Goal: Transaction & Acquisition: Obtain resource

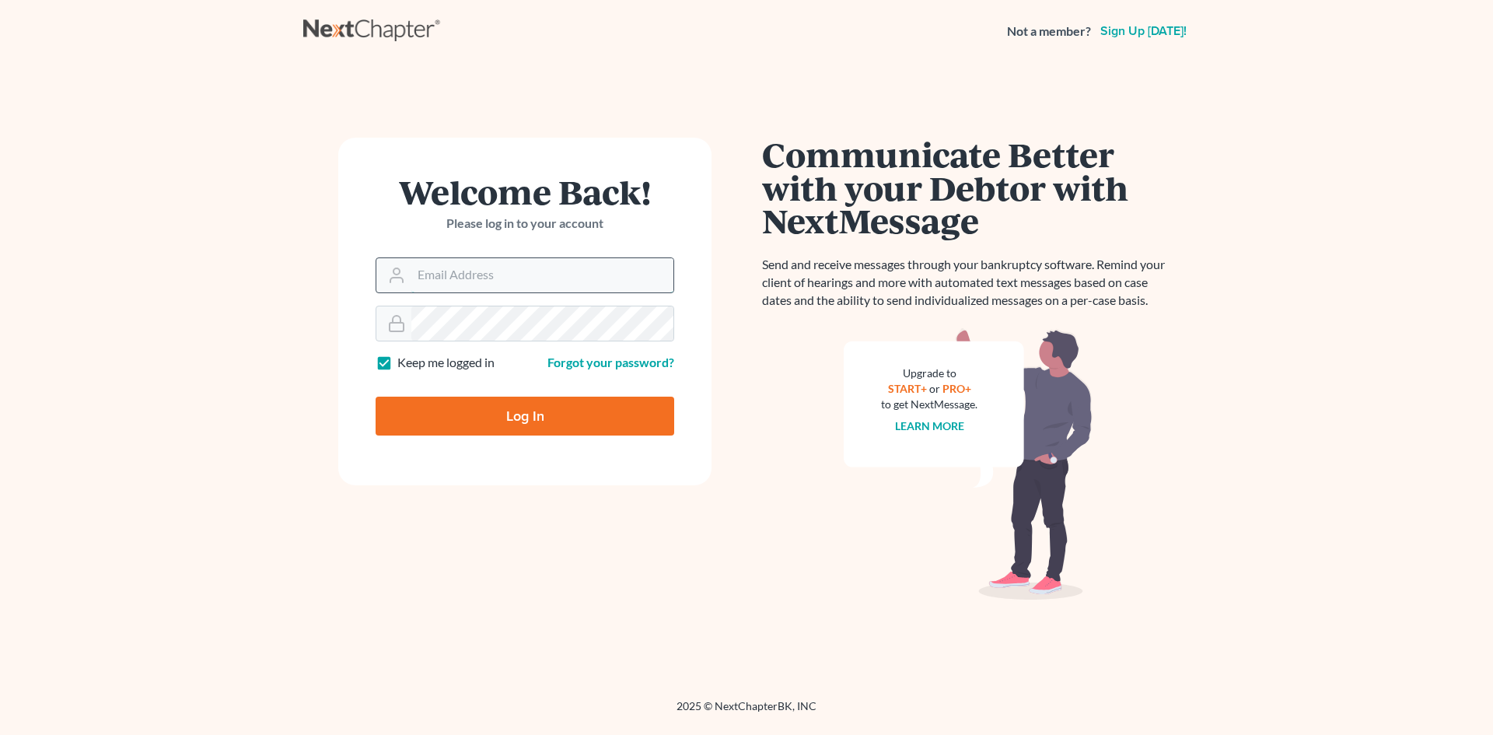
click at [465, 278] on input "Email Address" at bounding box center [542, 275] width 262 height 34
type input "[EMAIL_ADDRESS][DOMAIN_NAME]"
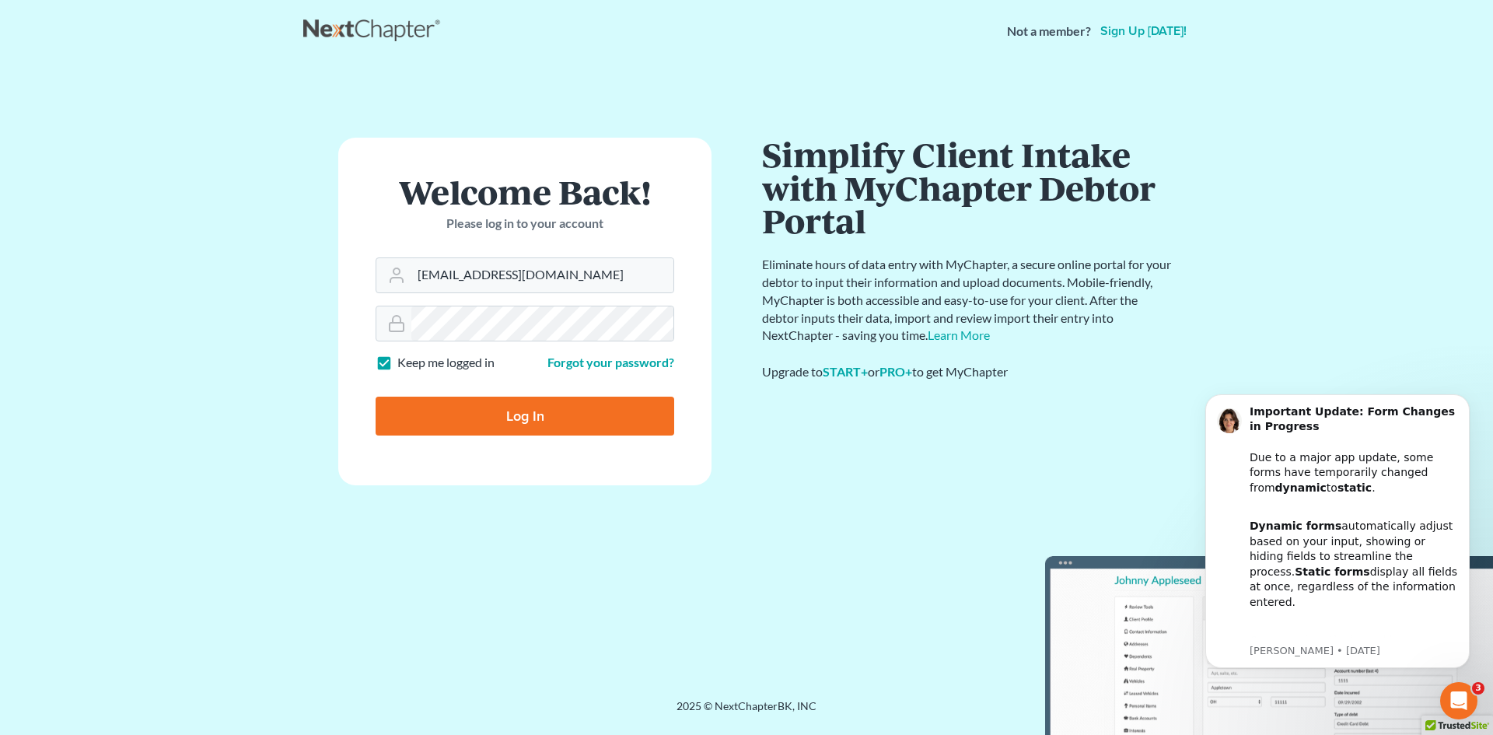
click at [397, 368] on label "Keep me logged in" at bounding box center [445, 363] width 97 height 18
click at [404, 364] on input "Keep me logged in" at bounding box center [409, 359] width 10 height 10
checkbox input "false"
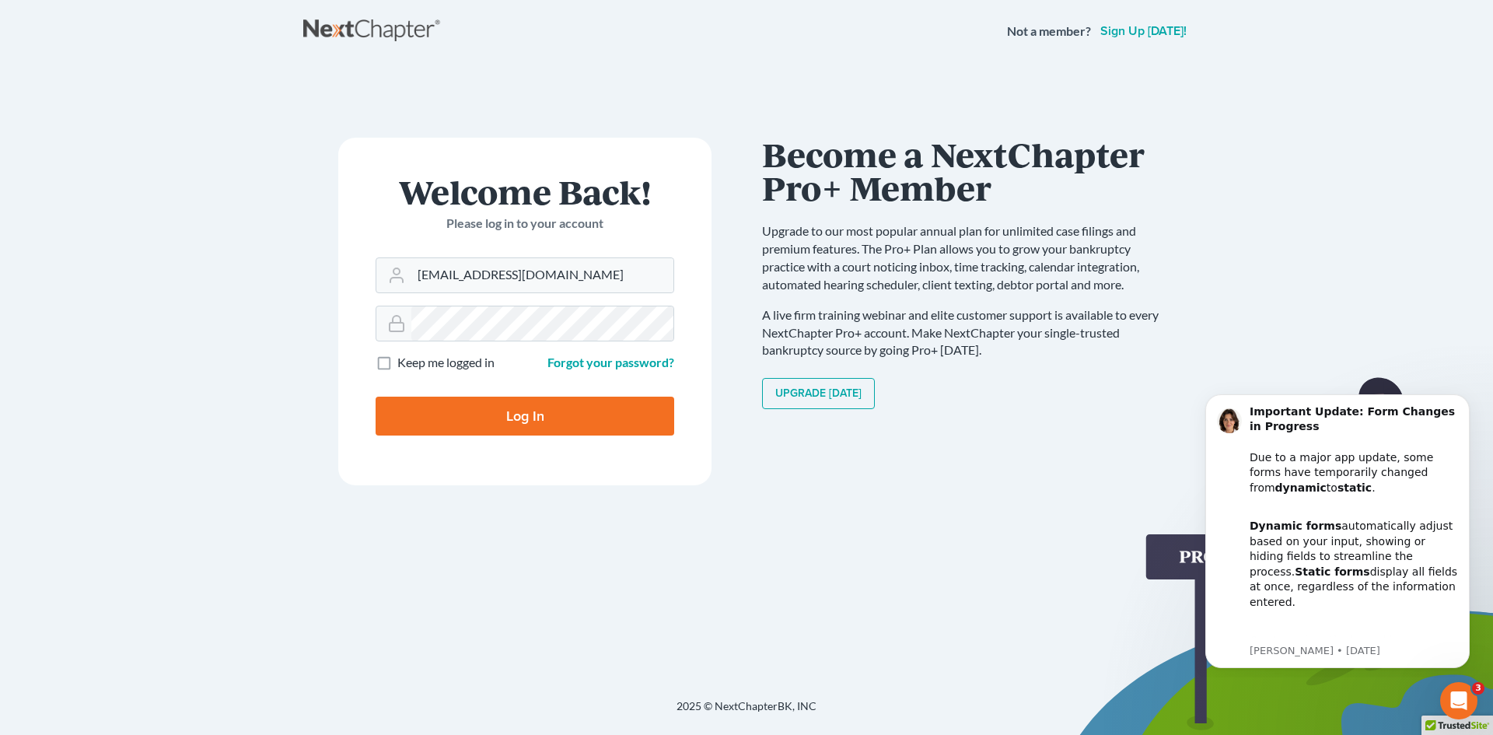
click at [439, 421] on input "Log In" at bounding box center [525, 416] width 299 height 39
type input "Thinking..."
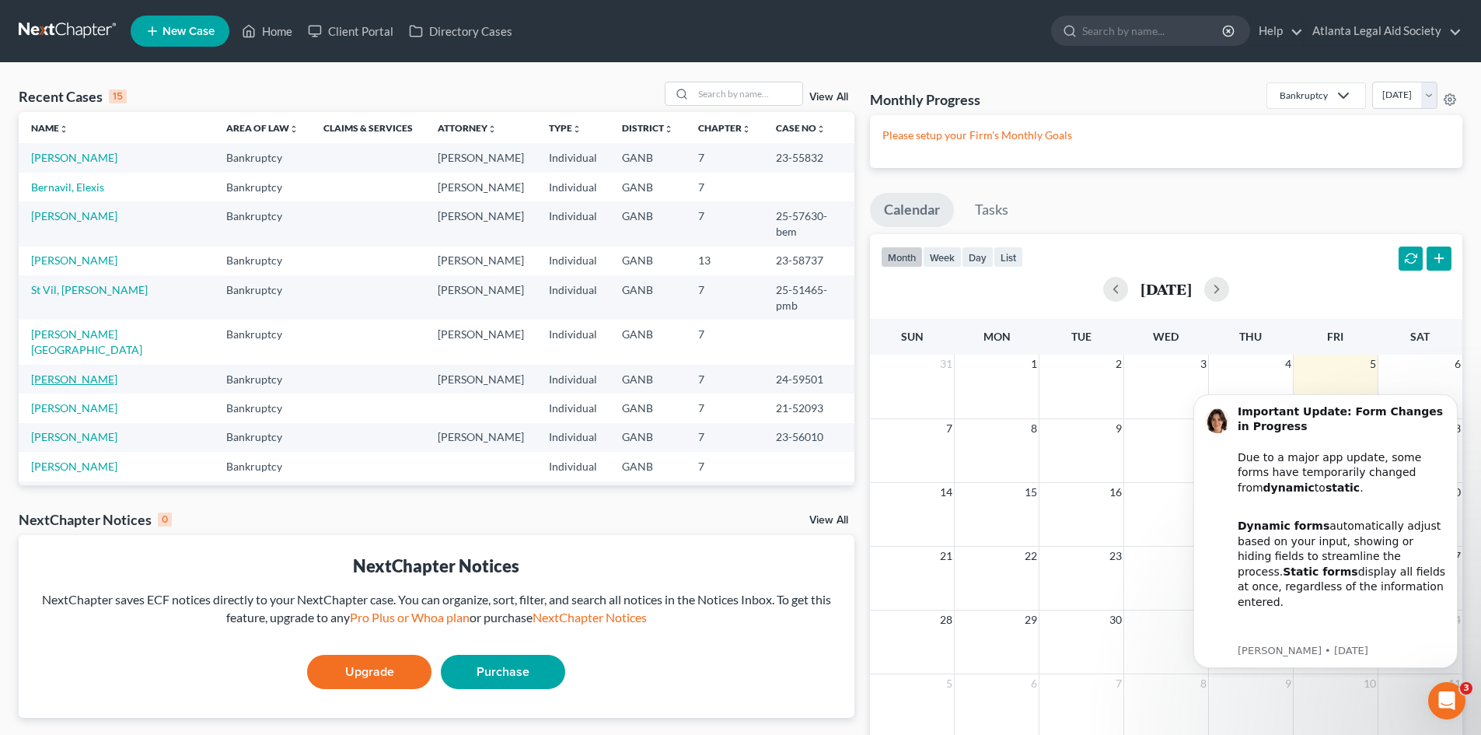
click at [88, 372] on link "[PERSON_NAME]" at bounding box center [74, 378] width 86 height 13
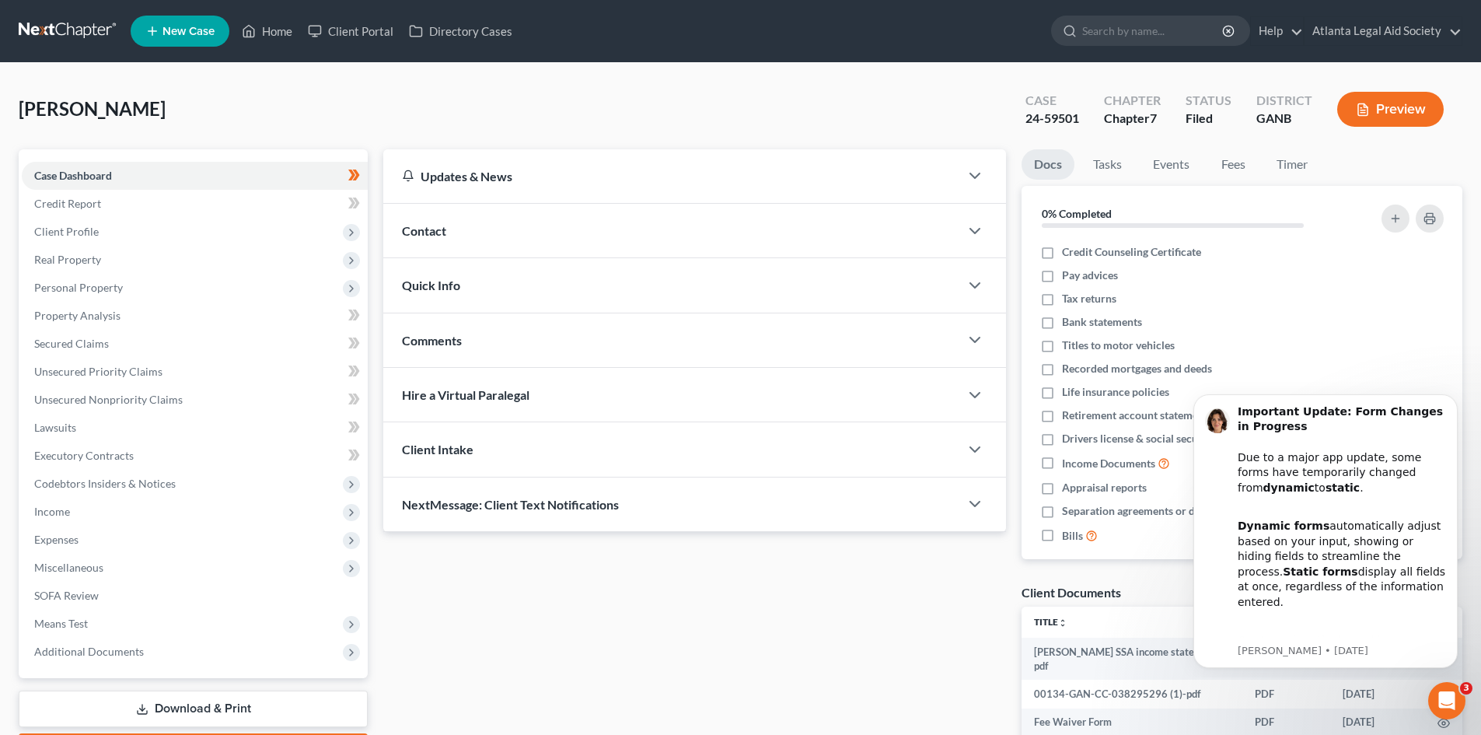
click at [987, 230] on div at bounding box center [983, 230] width 47 height 31
click at [970, 230] on icon "button" at bounding box center [975, 231] width 19 height 19
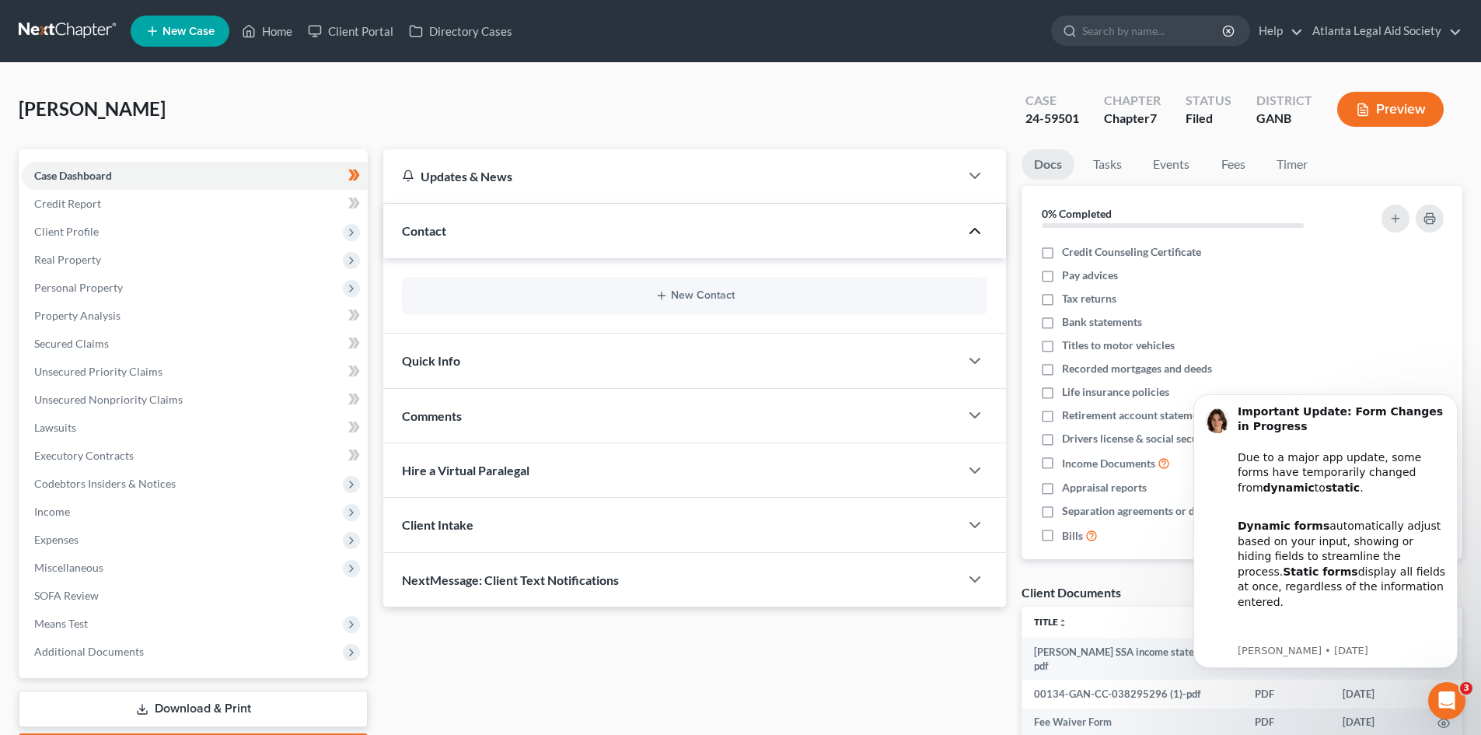
click at [969, 230] on icon "button" at bounding box center [975, 231] width 19 height 19
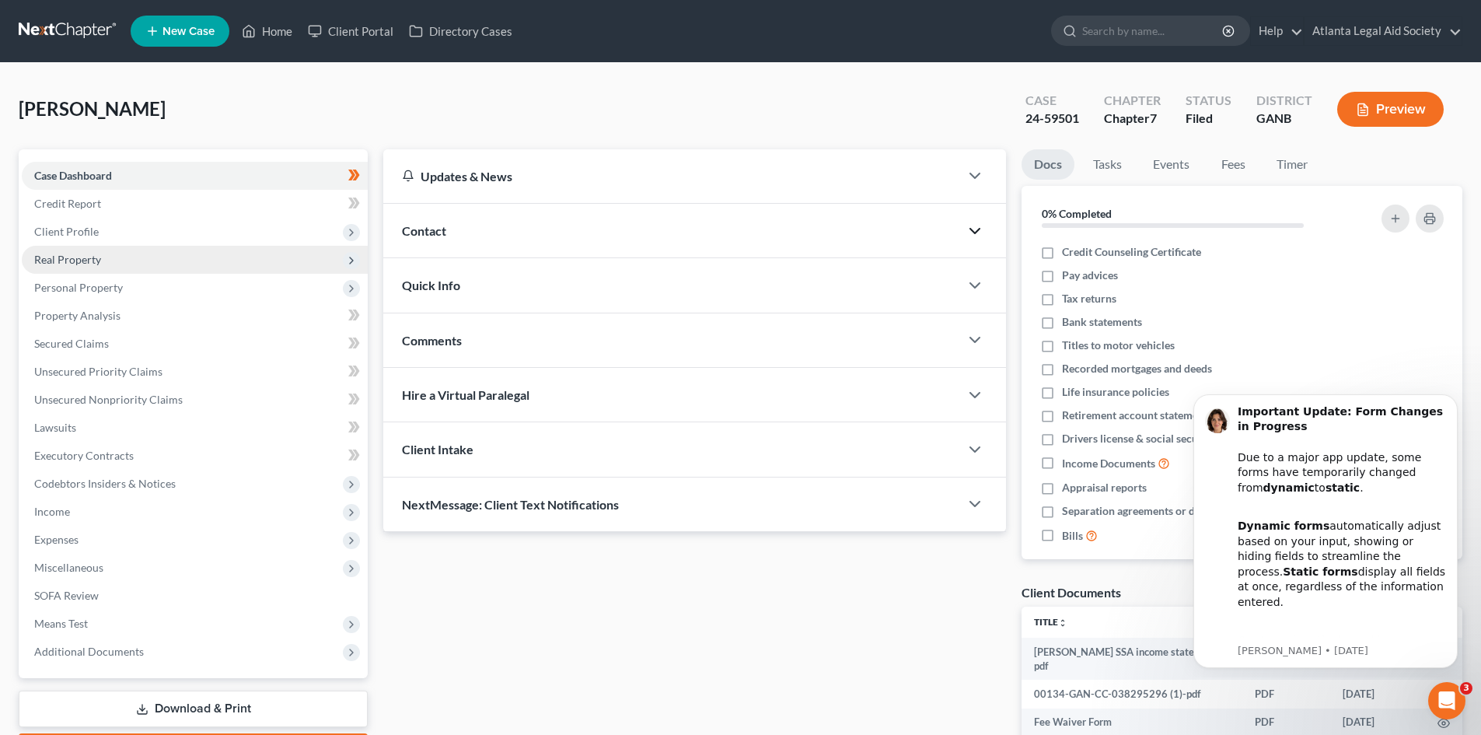
click at [79, 263] on span "Real Property" at bounding box center [67, 259] width 67 height 13
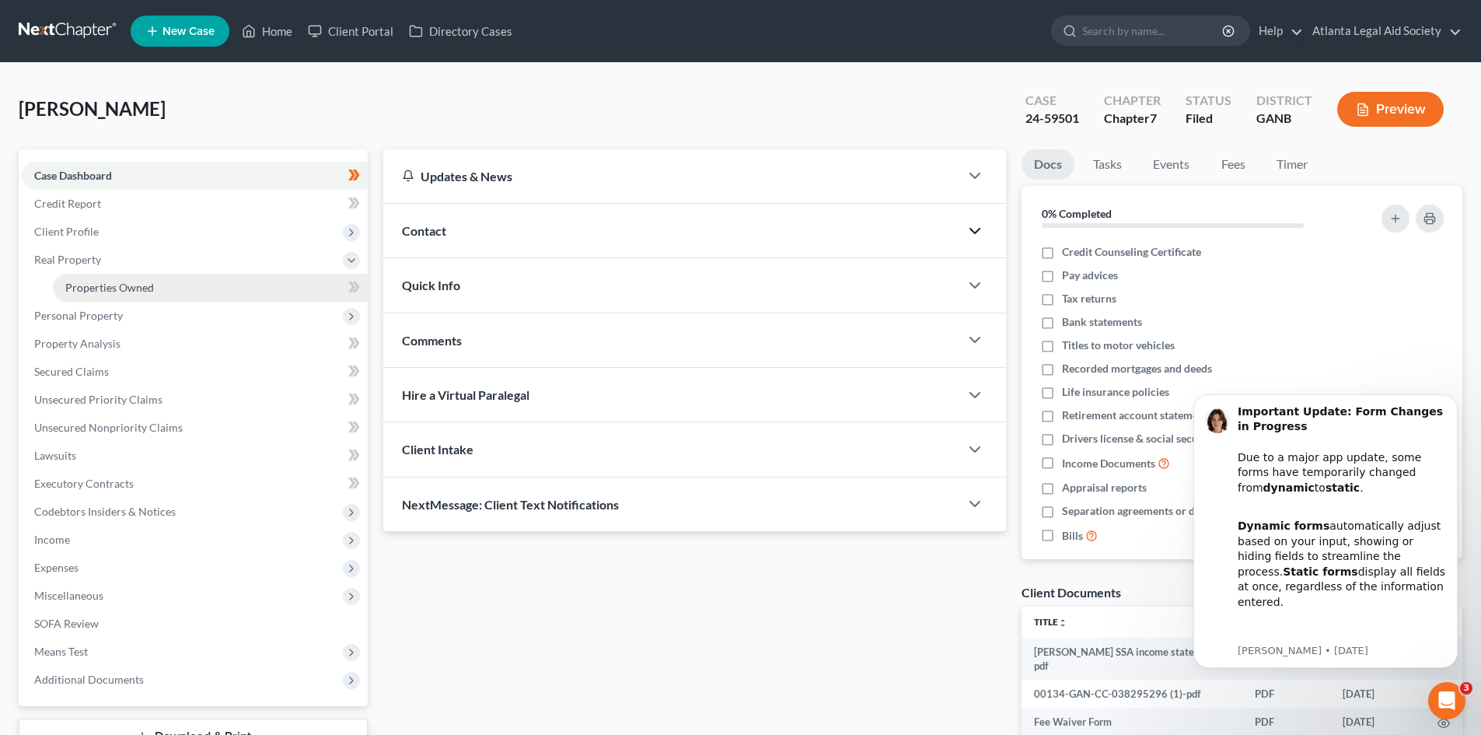
click at [91, 285] on span "Properties Owned" at bounding box center [109, 287] width 89 height 13
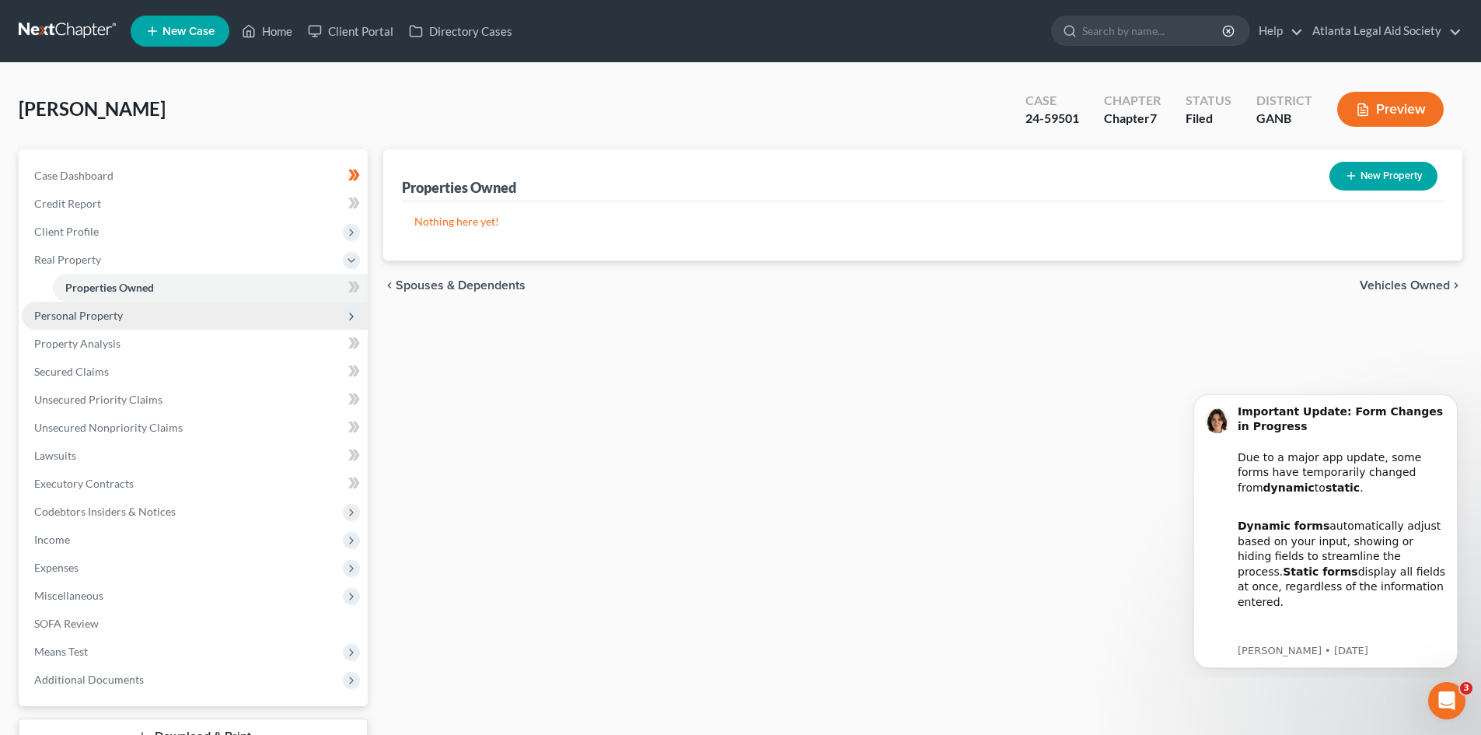
click at [82, 316] on span "Personal Property" at bounding box center [78, 315] width 89 height 13
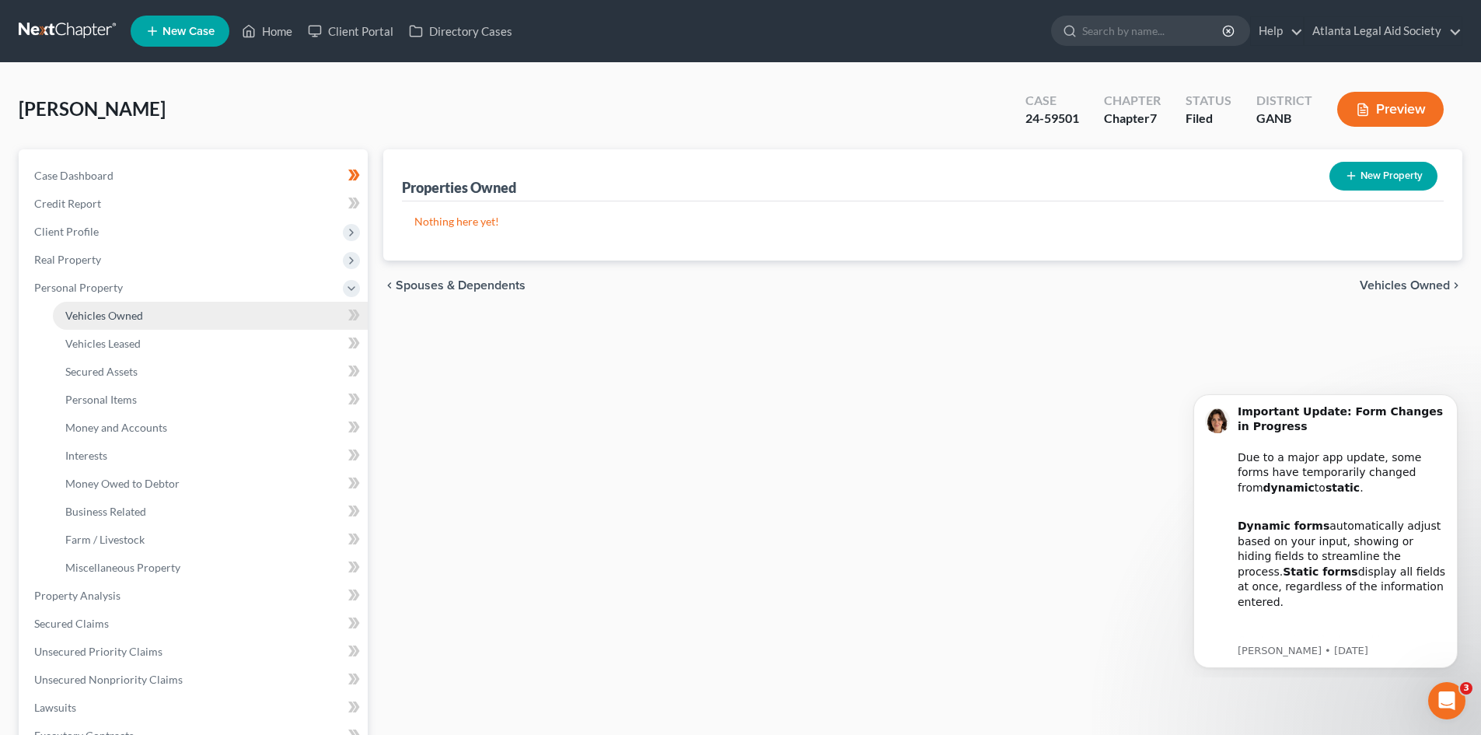
click at [113, 316] on span "Vehicles Owned" at bounding box center [104, 315] width 78 height 13
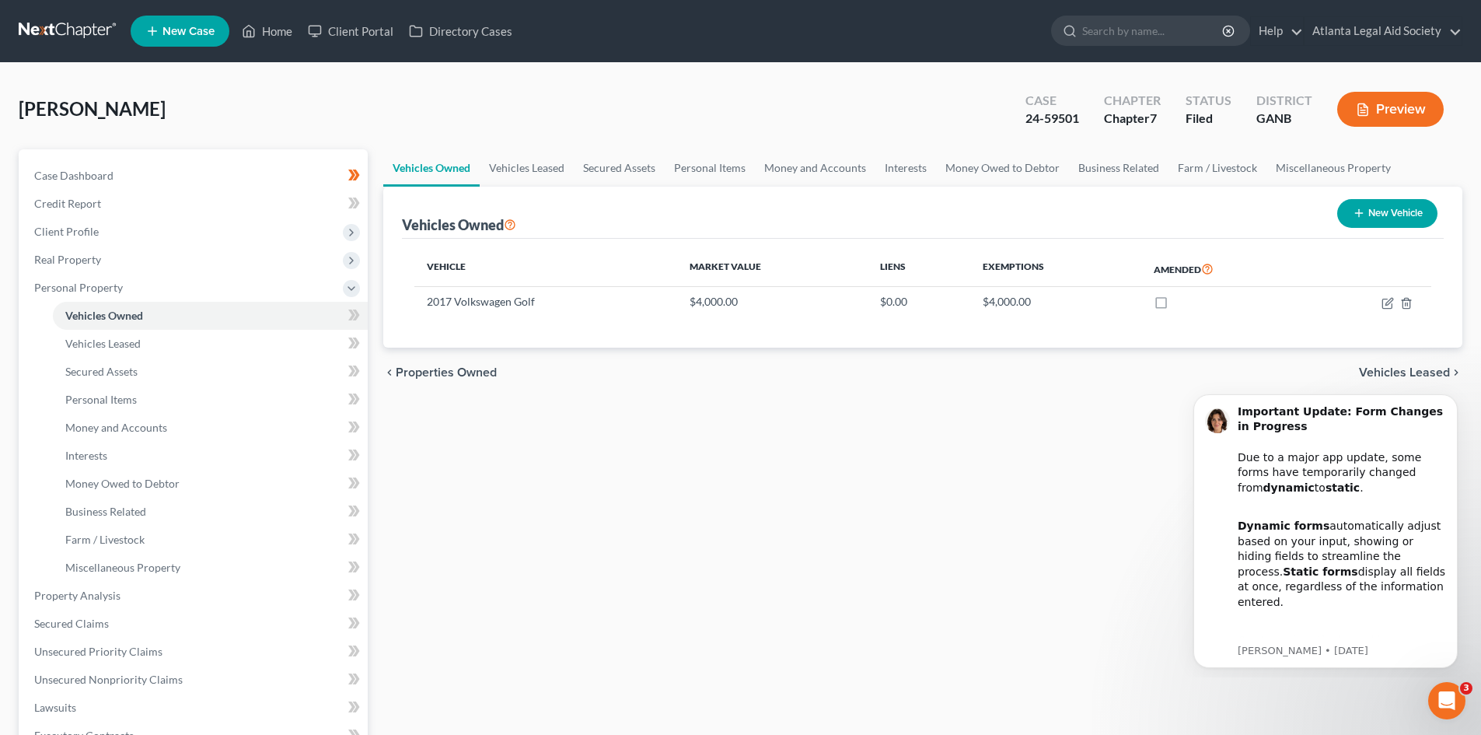
click at [58, 29] on link at bounding box center [69, 31] width 100 height 28
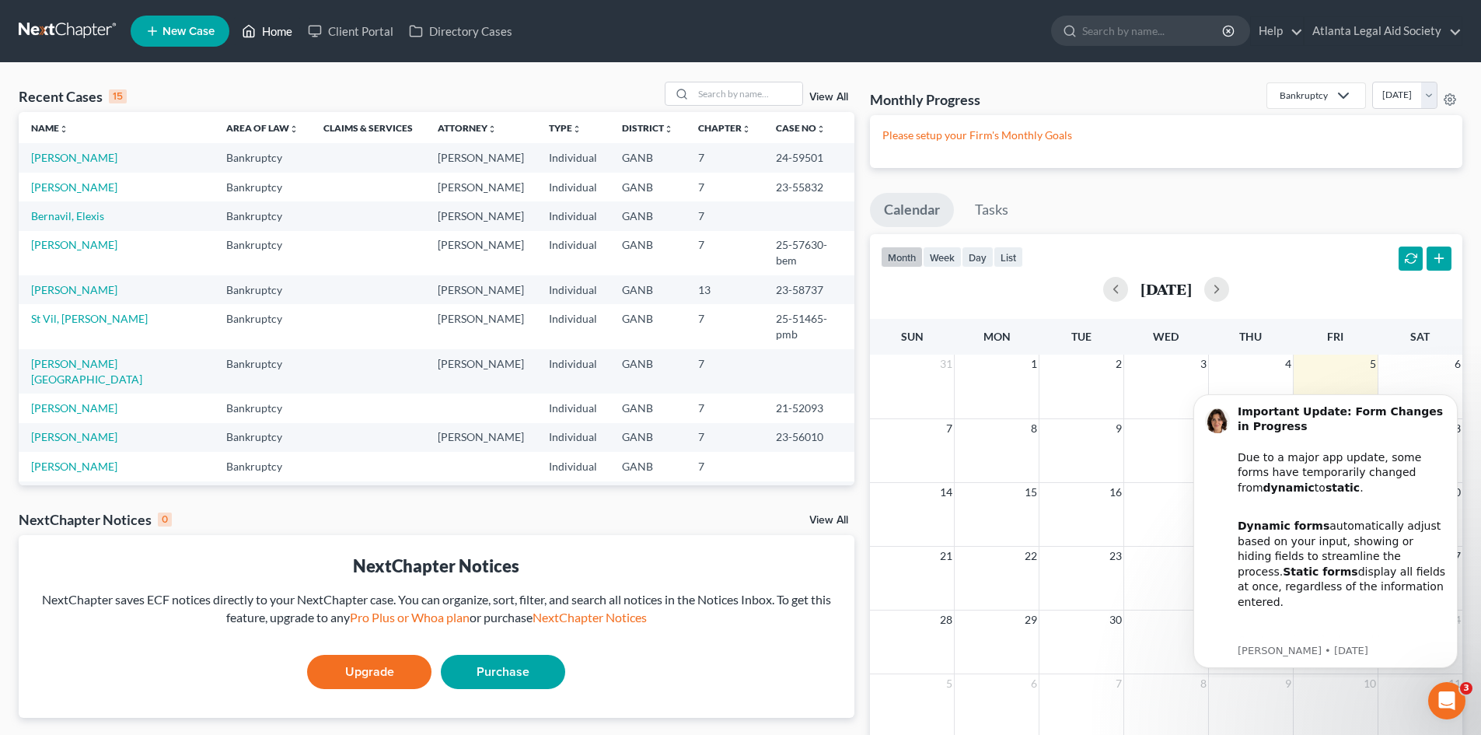
click at [255, 27] on icon at bounding box center [249, 31] width 14 height 19
click at [1292, 32] on link "Help" at bounding box center [1277, 31] width 52 height 28
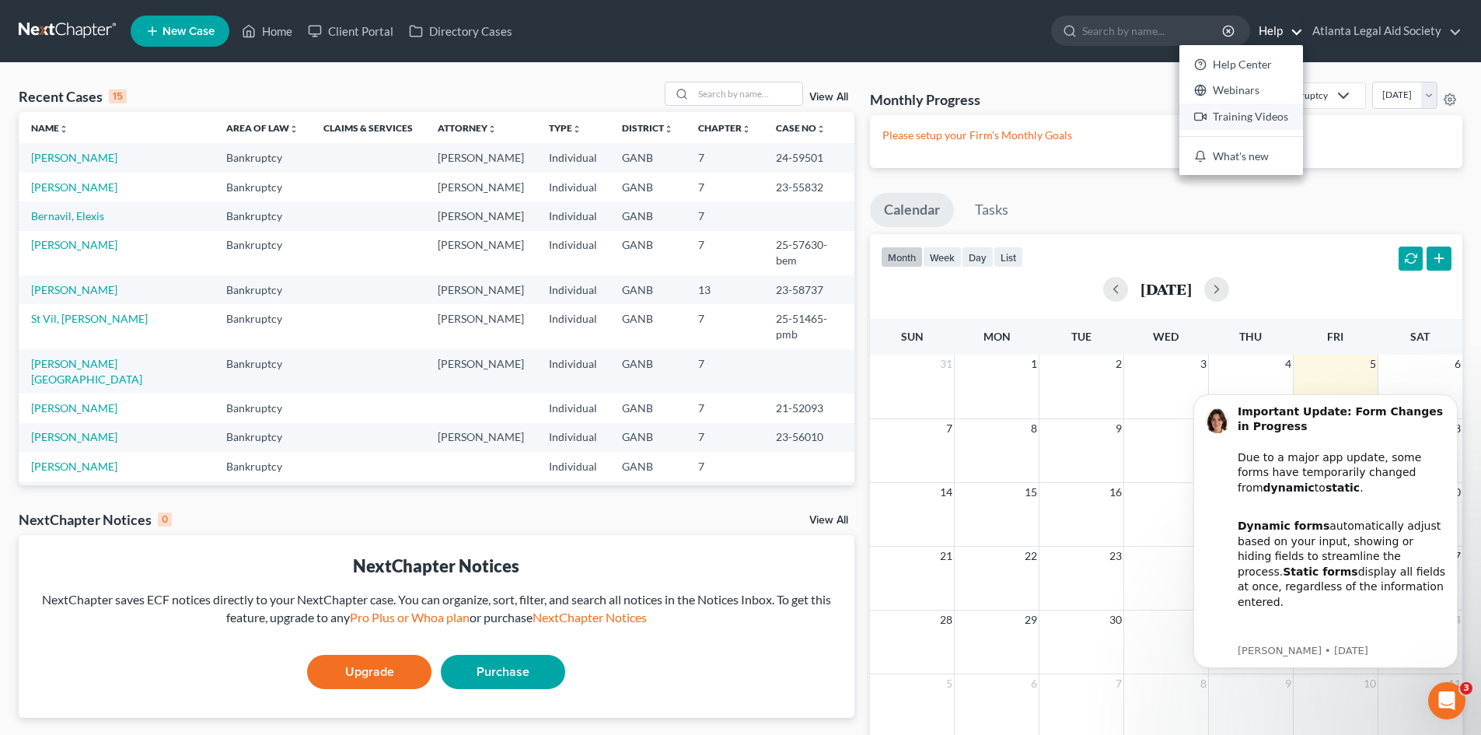
click at [1229, 117] on link "Training Videos" at bounding box center [1242, 116] width 124 height 26
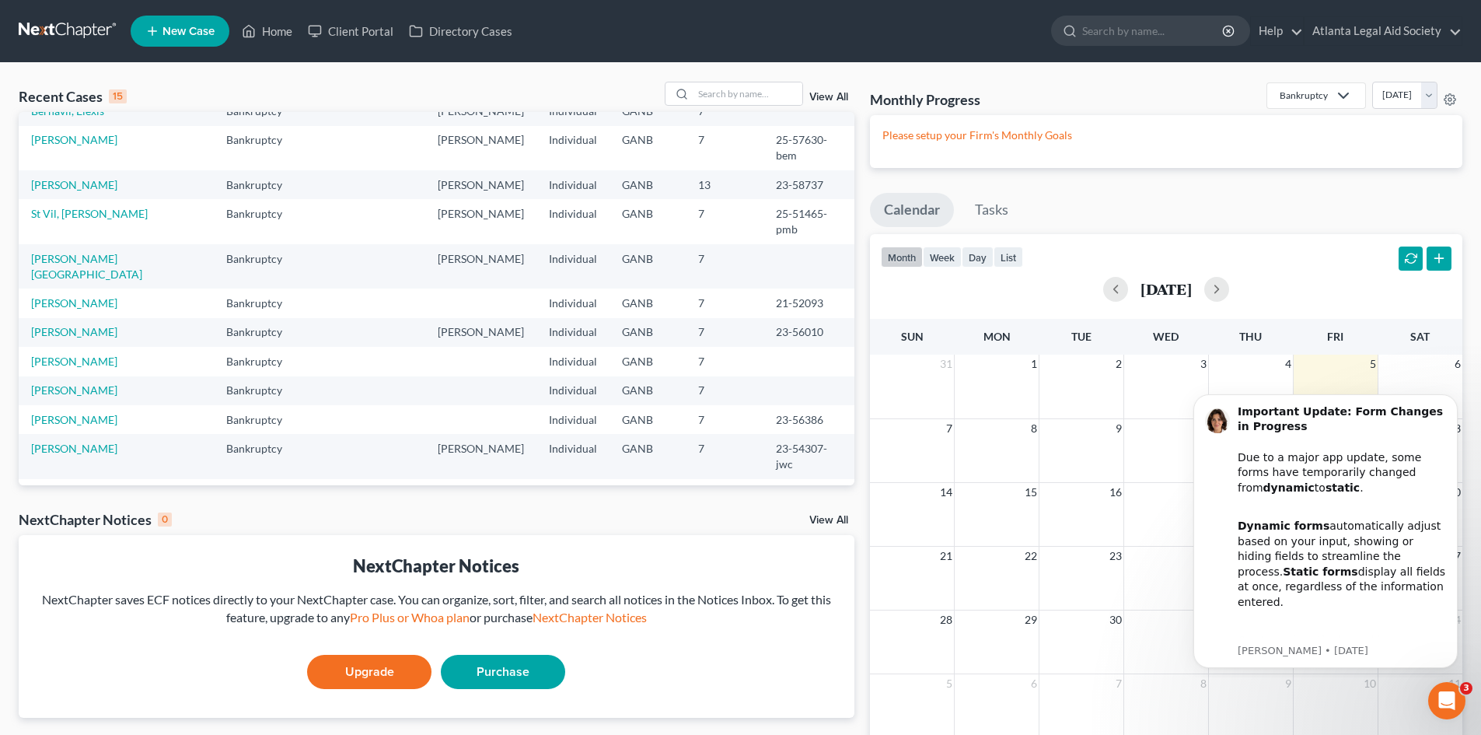
scroll to position [107, 0]
click at [86, 411] on link "Brantley, Melissa" at bounding box center [74, 417] width 86 height 13
select select "6"
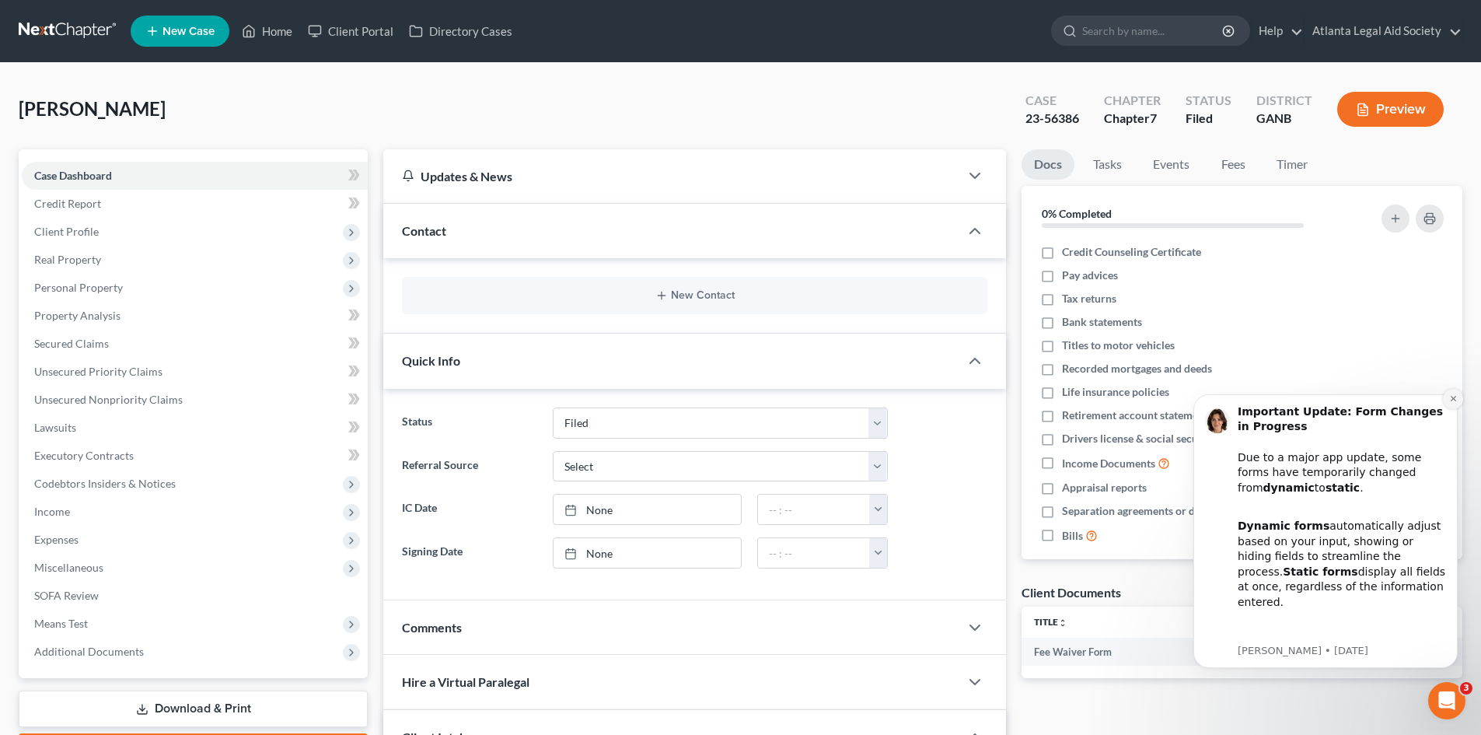
click at [1458, 405] on button "Dismiss notification" at bounding box center [1453, 399] width 20 height 20
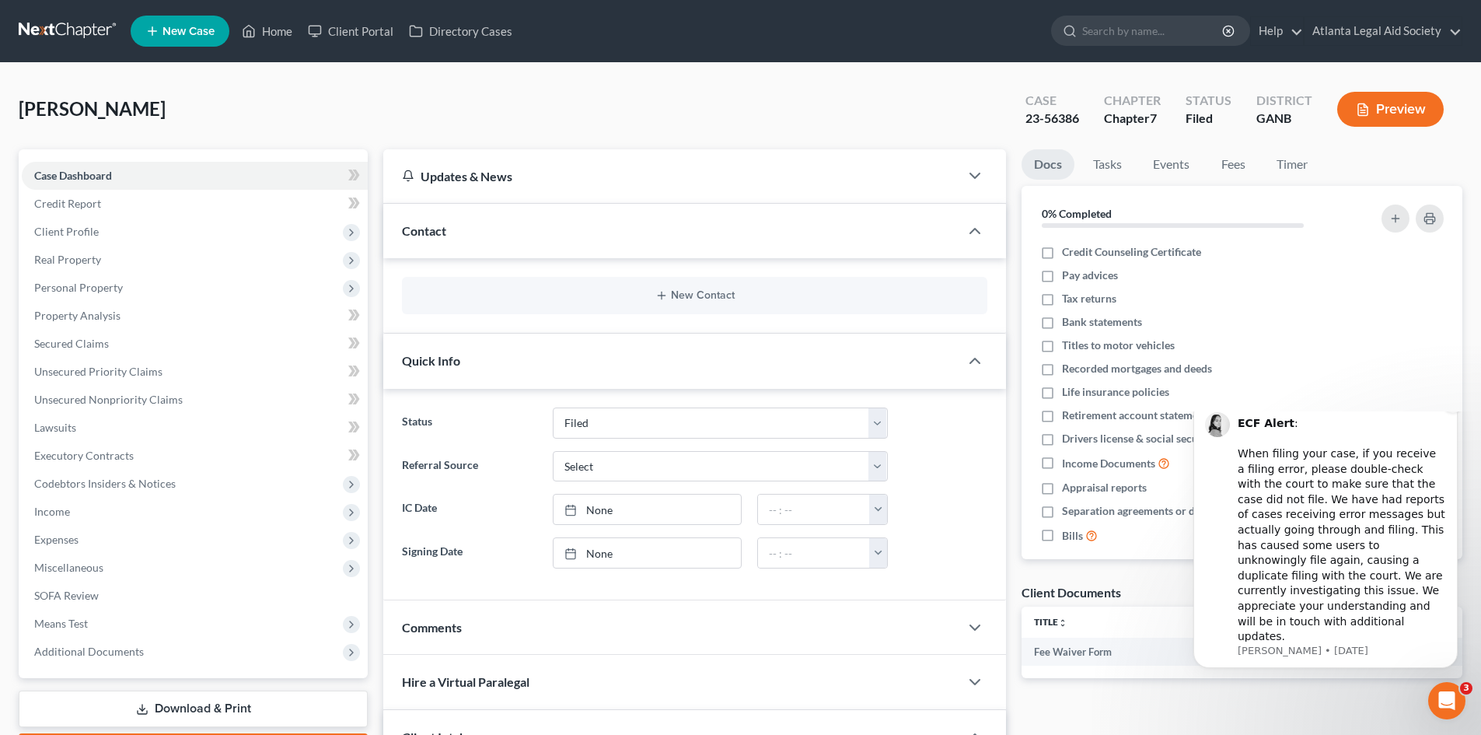
click at [1453, 407] on icon "Dismiss notification" at bounding box center [1453, 402] width 9 height 9
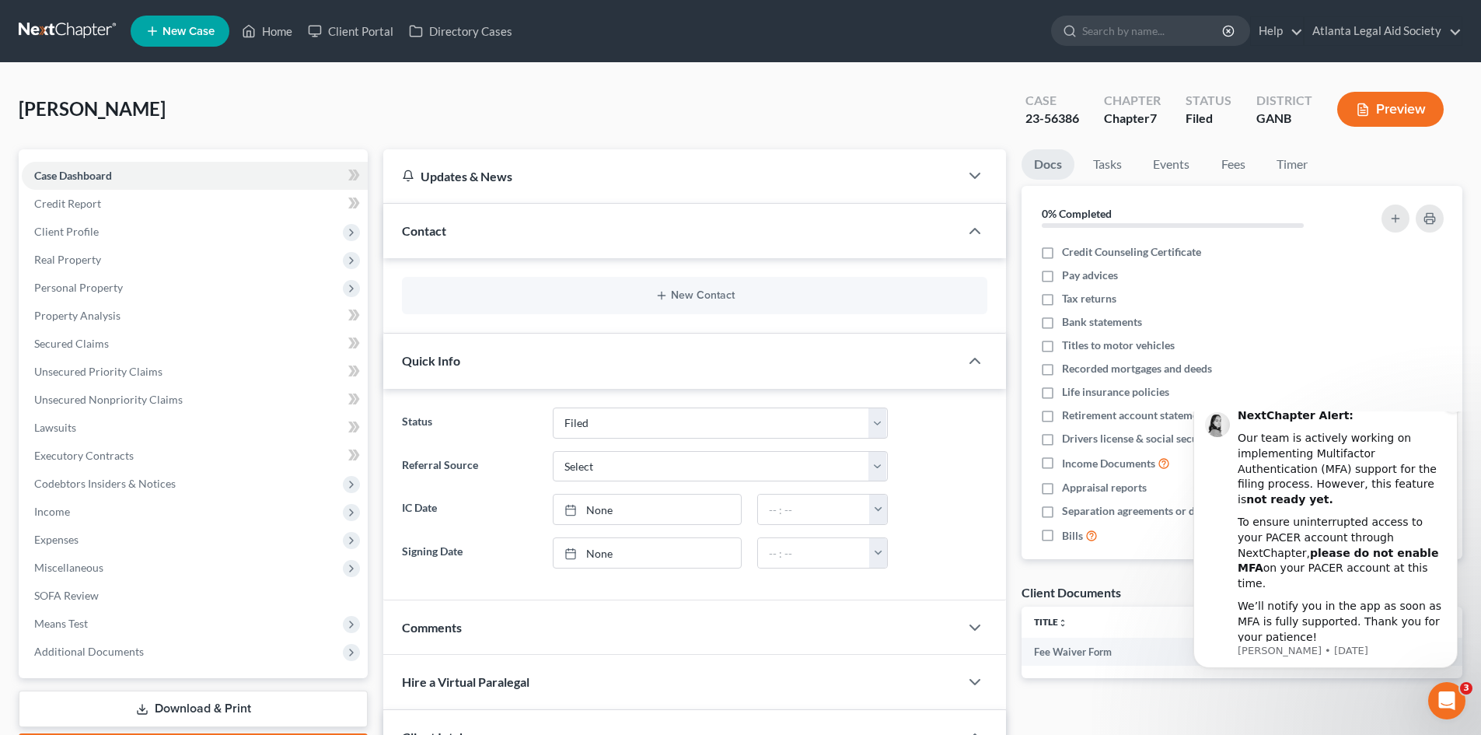
click at [1450, 407] on icon "Dismiss notification" at bounding box center [1453, 402] width 9 height 9
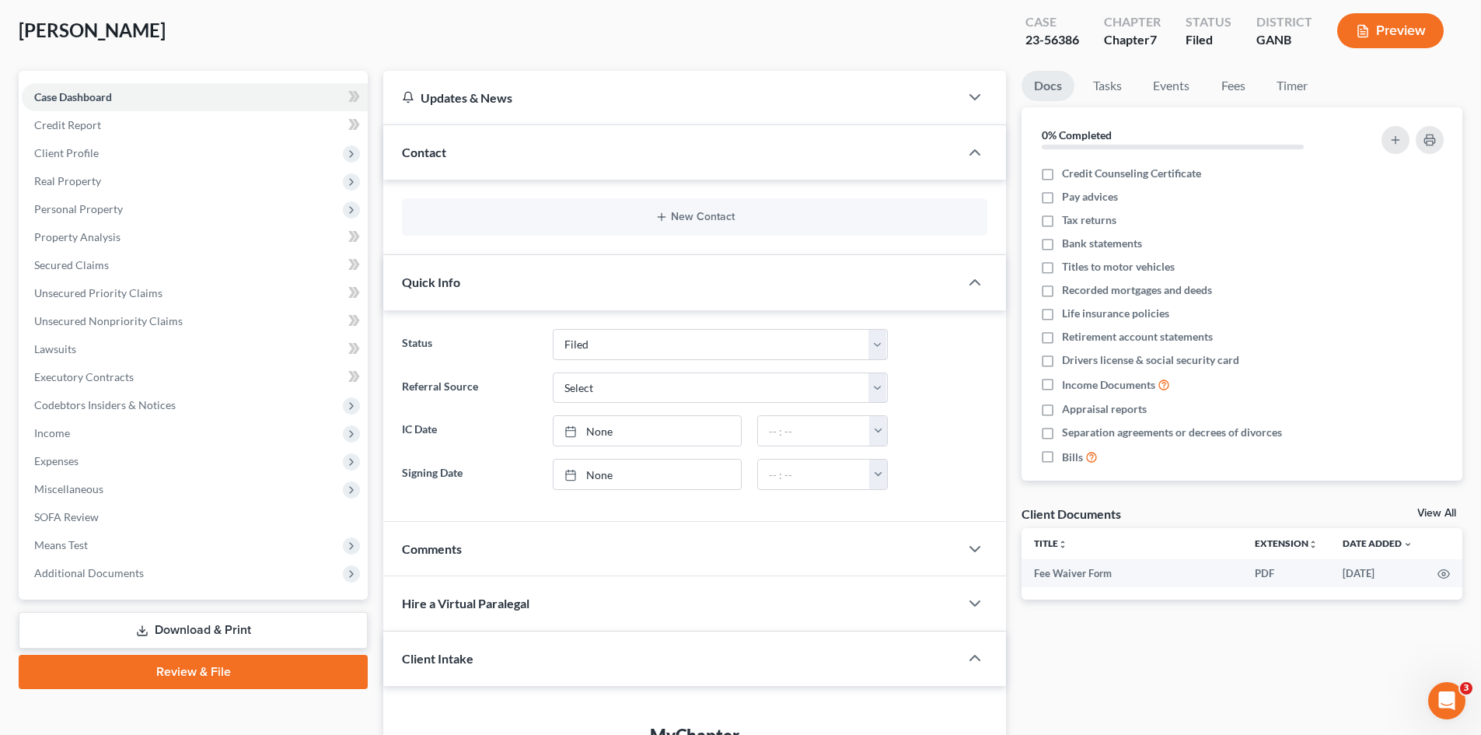
scroll to position [78, 0]
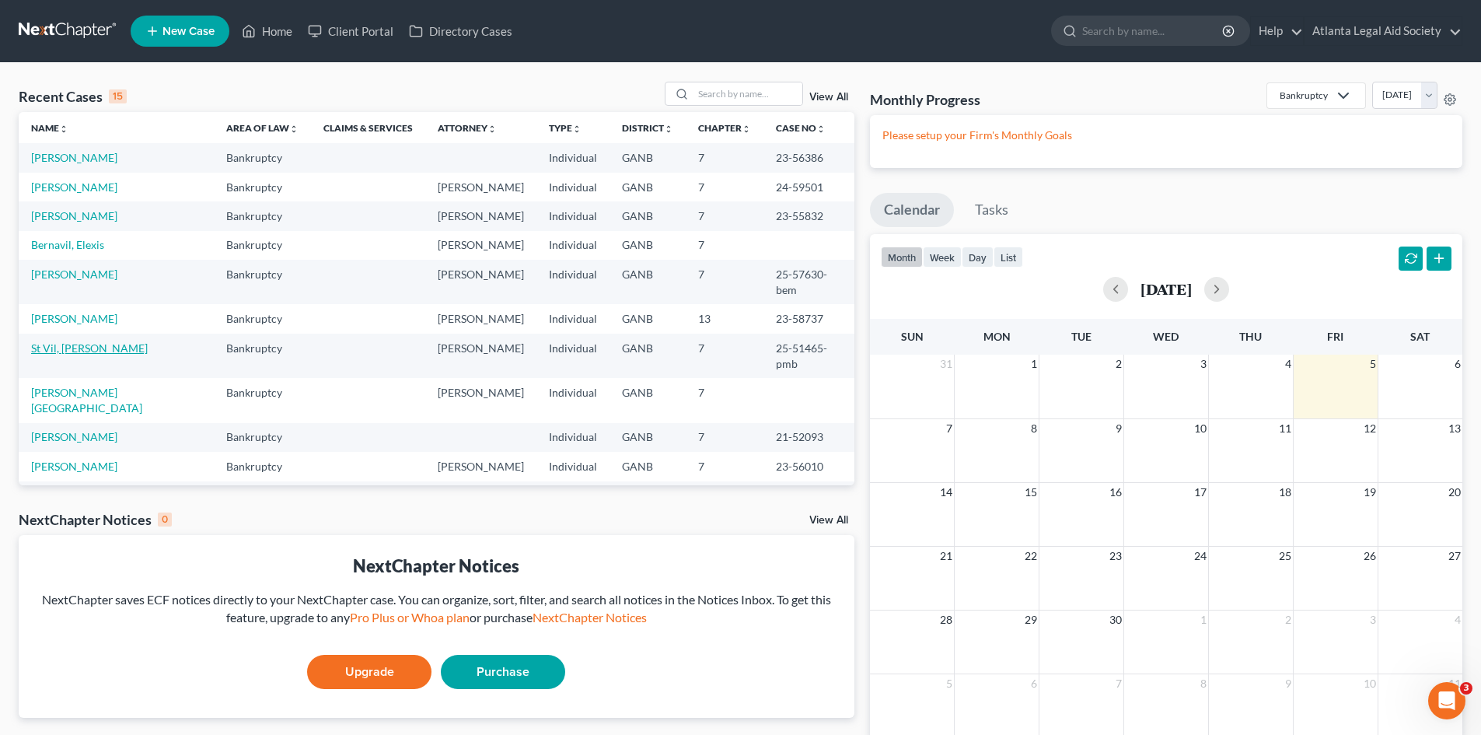
click at [79, 341] on link "St Vil, Shaquetta" at bounding box center [89, 347] width 117 height 13
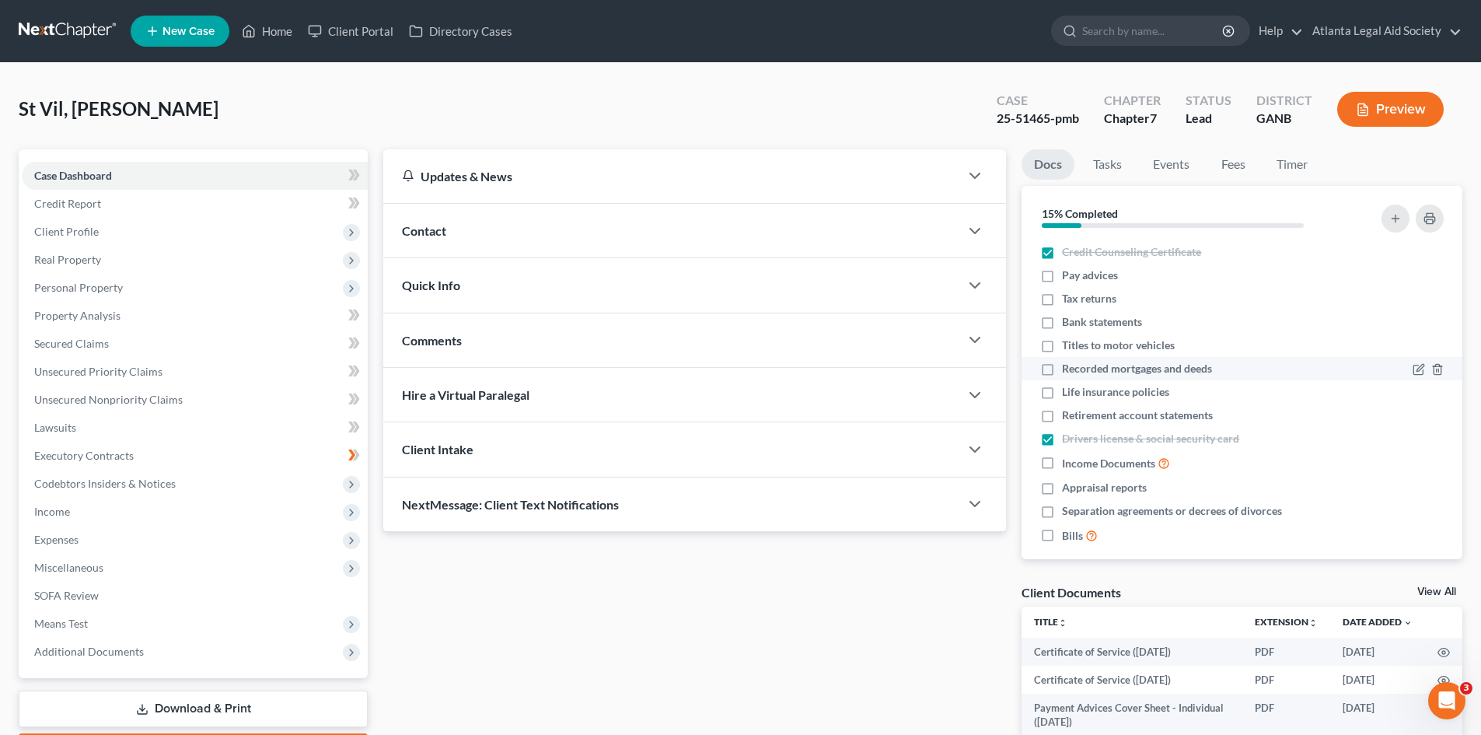
scroll to position [14, 0]
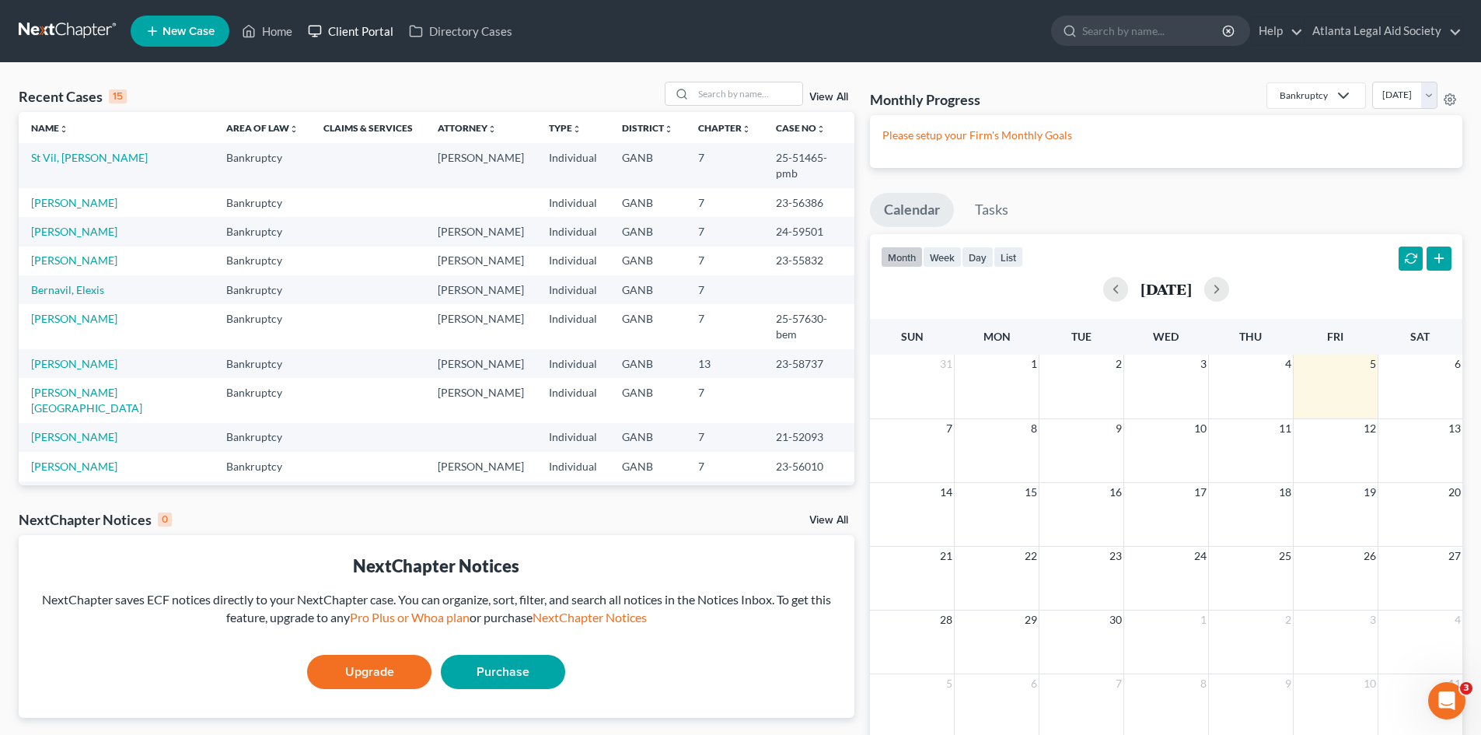
click at [348, 33] on link "Client Portal" at bounding box center [350, 31] width 101 height 28
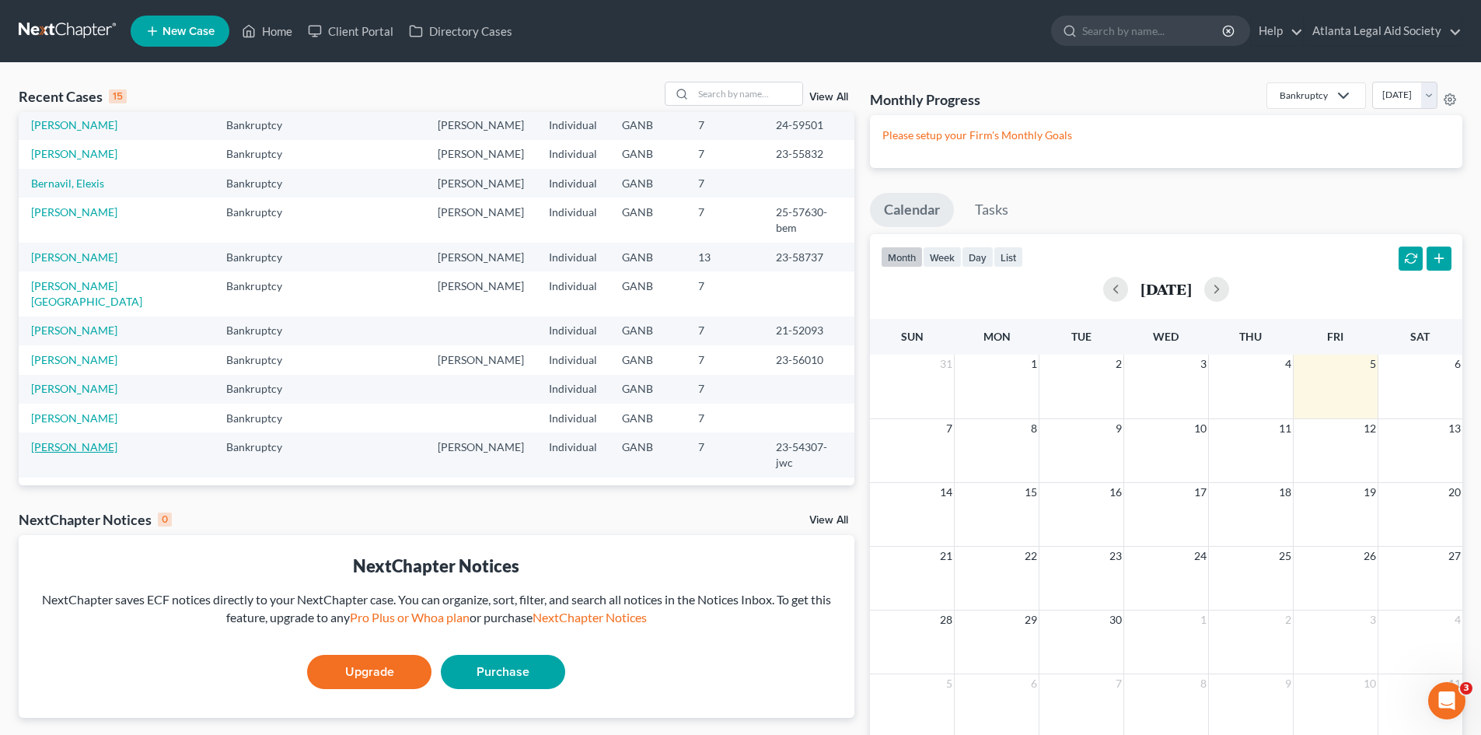
click at [56, 440] on link "Gross, Alicia" at bounding box center [74, 446] width 86 height 13
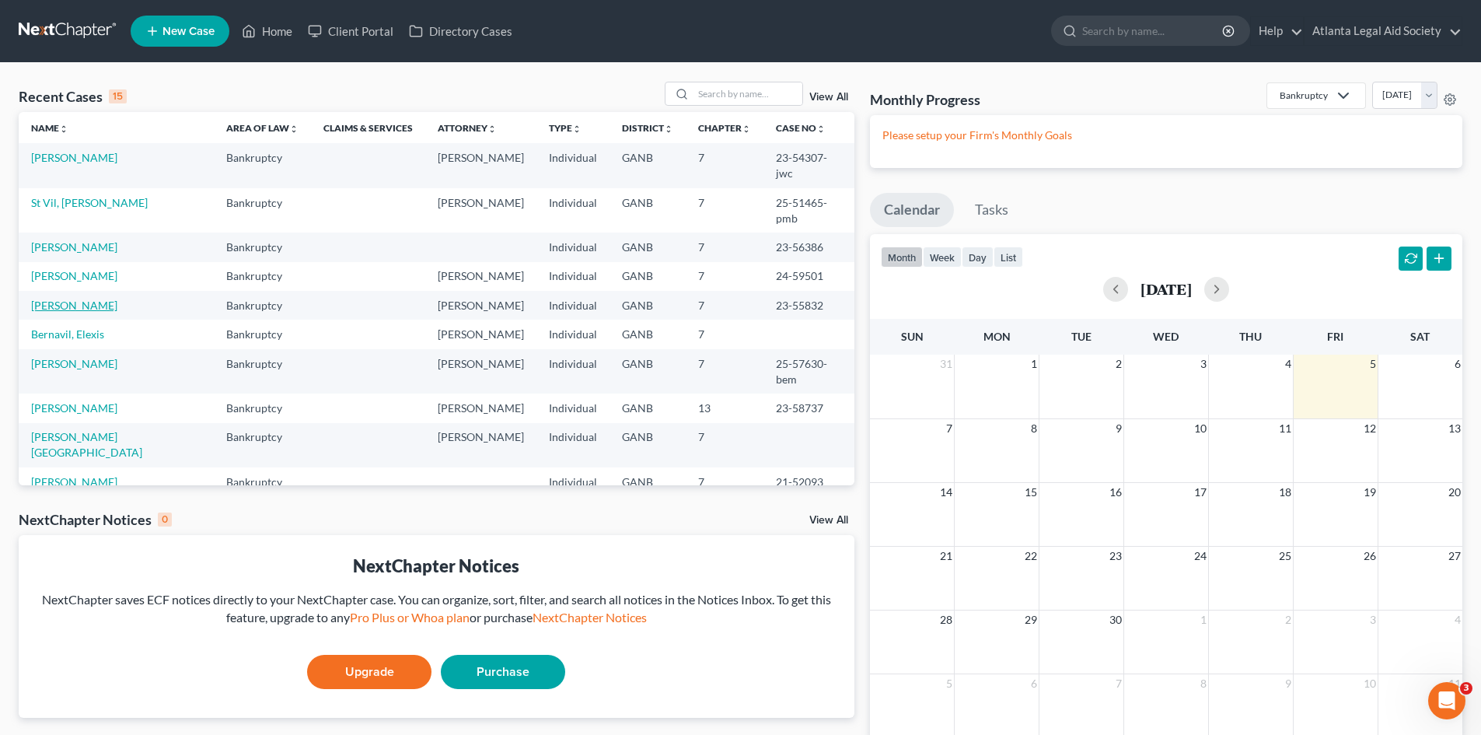
click at [68, 299] on link "Brown, Connie" at bounding box center [74, 305] width 86 height 13
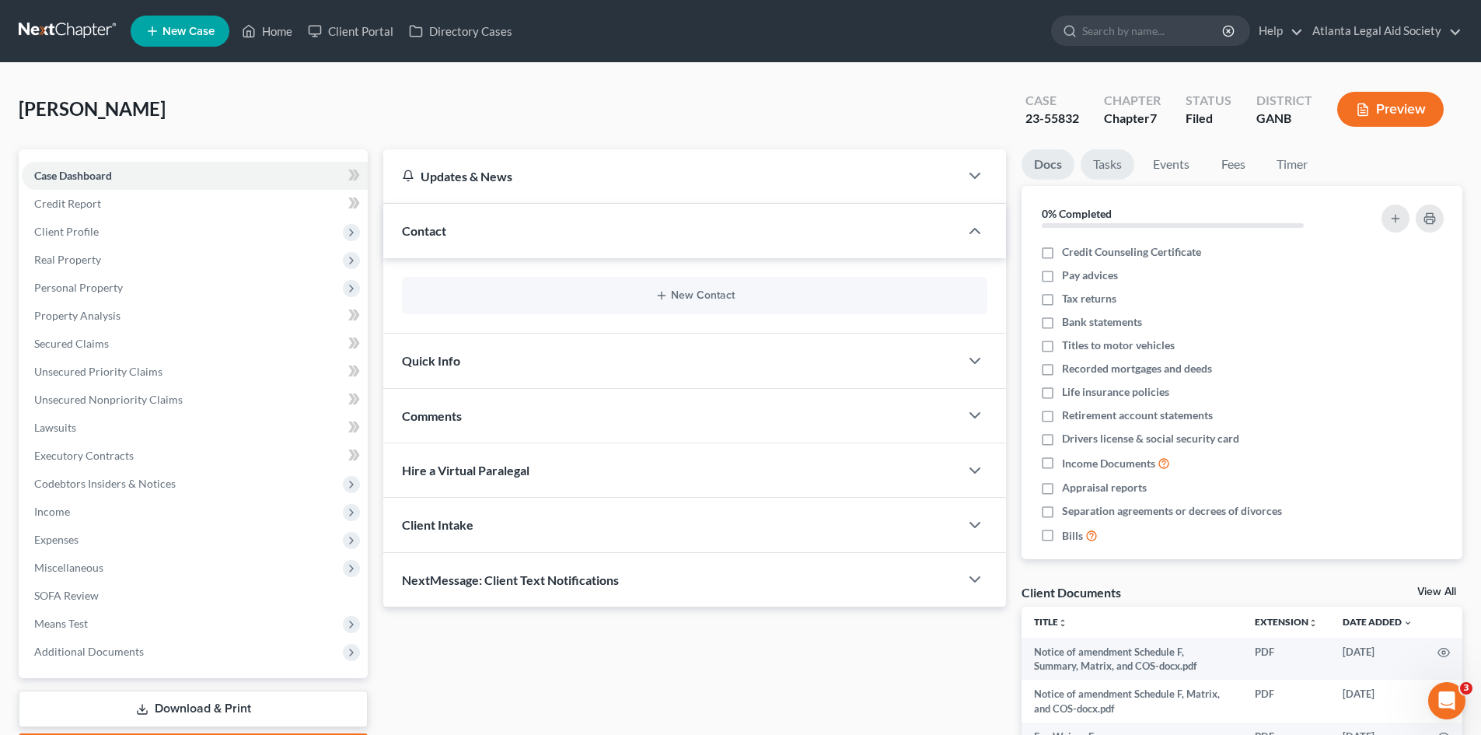
click at [1109, 168] on link "Tasks" at bounding box center [1108, 164] width 54 height 30
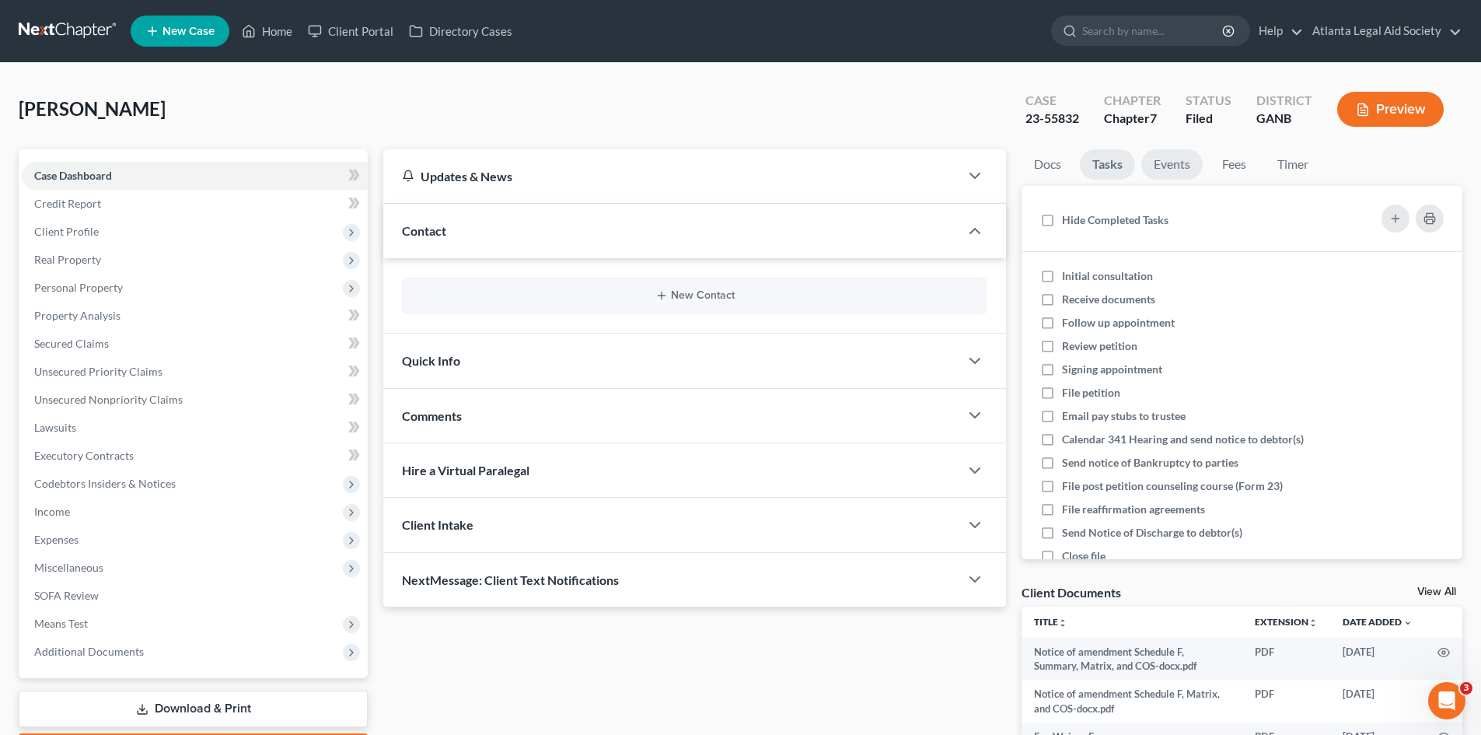
click at [1178, 166] on link "Events" at bounding box center [1171, 164] width 61 height 30
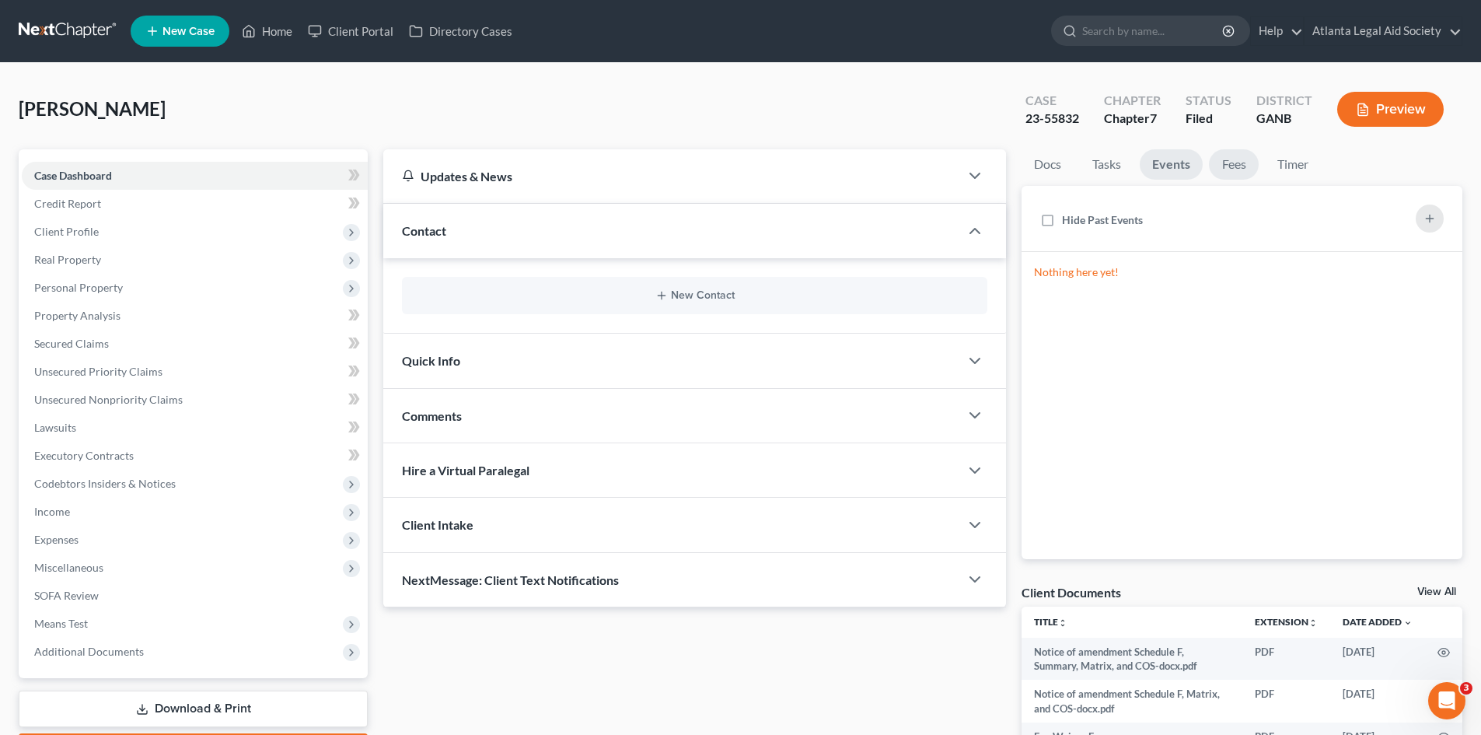
click at [1233, 168] on link "Fees" at bounding box center [1234, 164] width 50 height 30
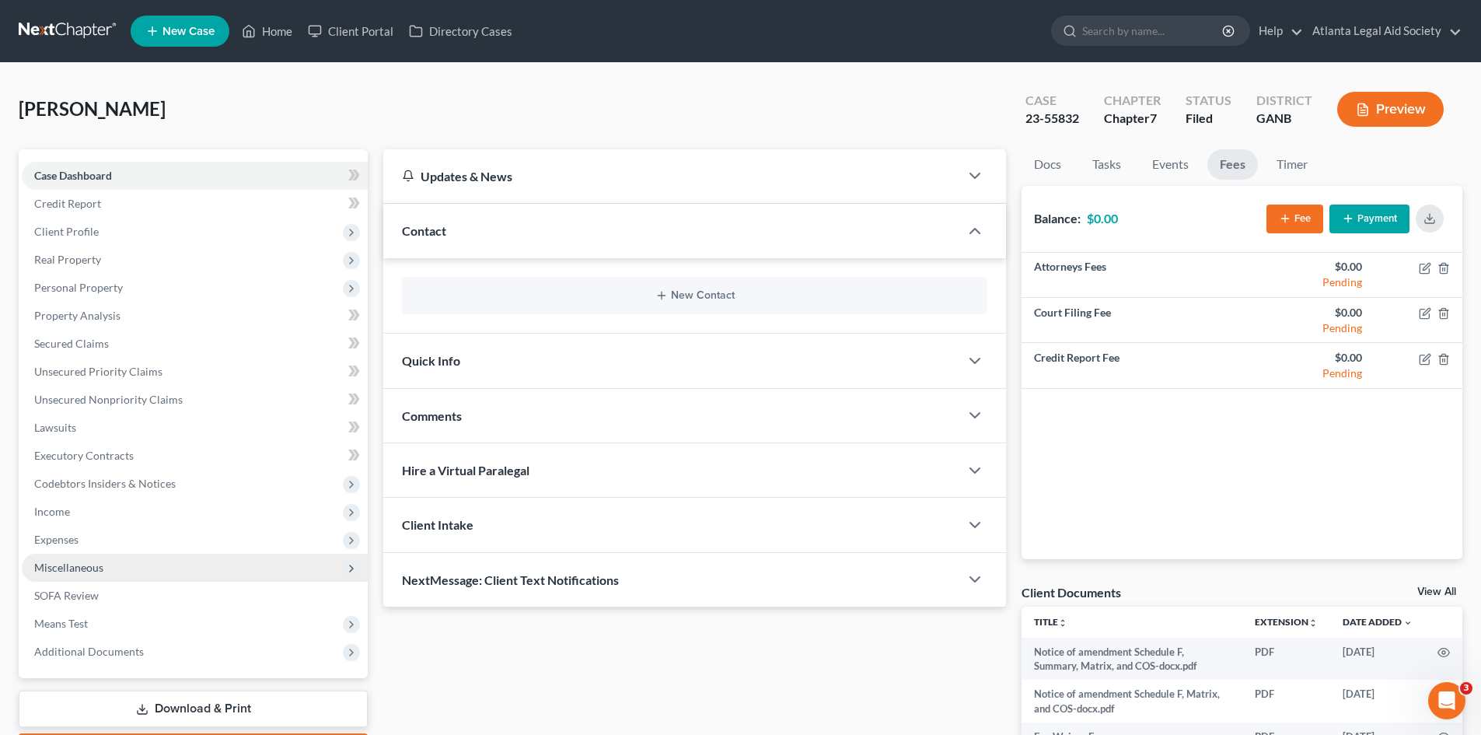
scroll to position [112, 0]
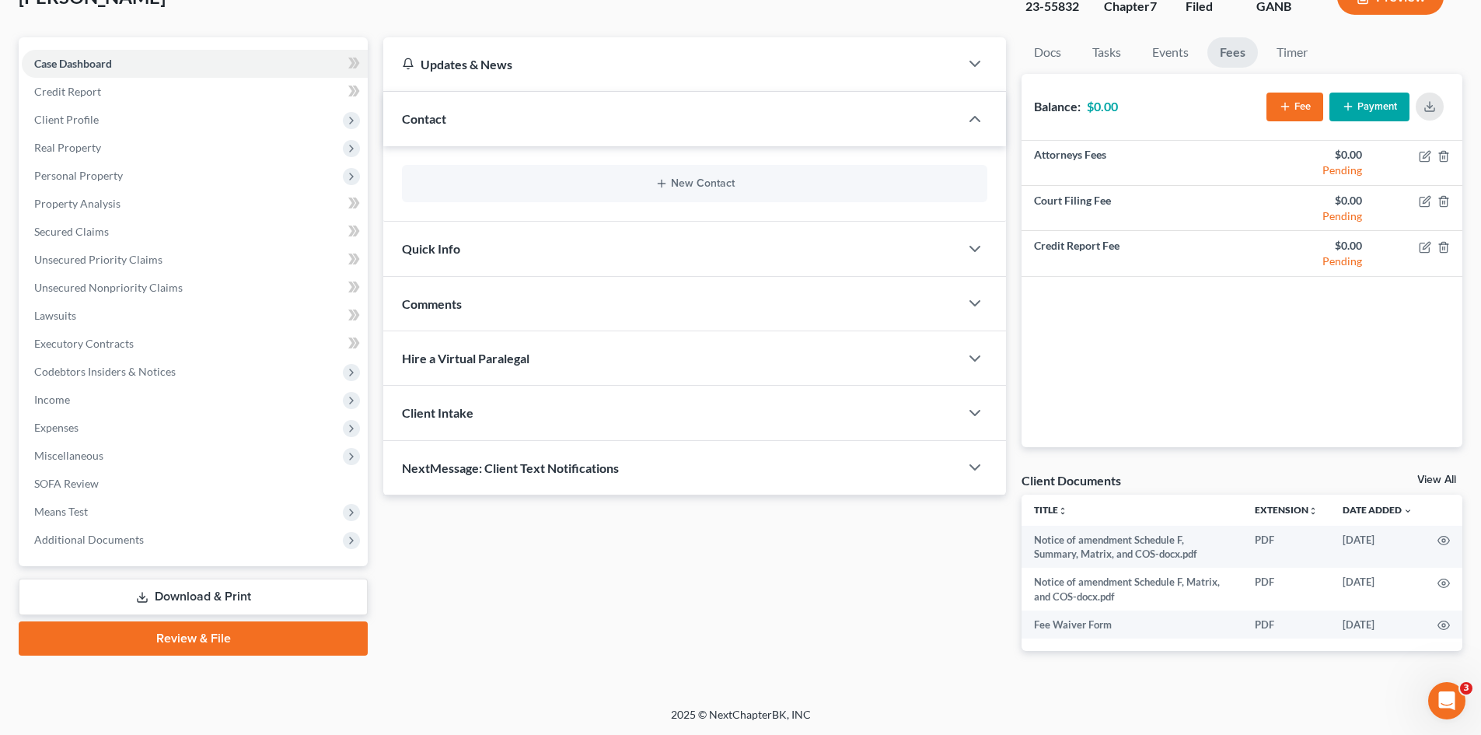
click at [180, 595] on link "Download & Print" at bounding box center [193, 597] width 349 height 37
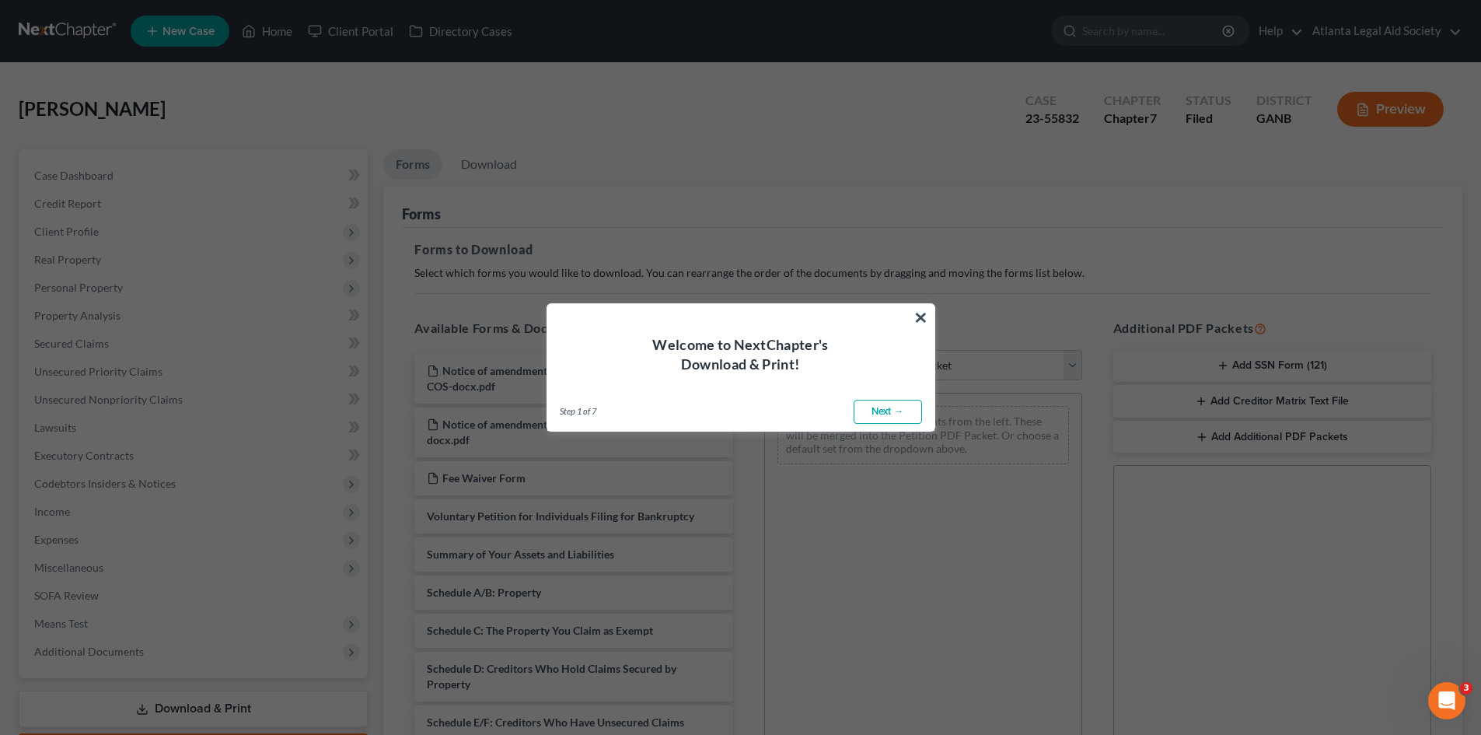
click at [899, 416] on link "Next →" at bounding box center [888, 412] width 68 height 25
select select "0"
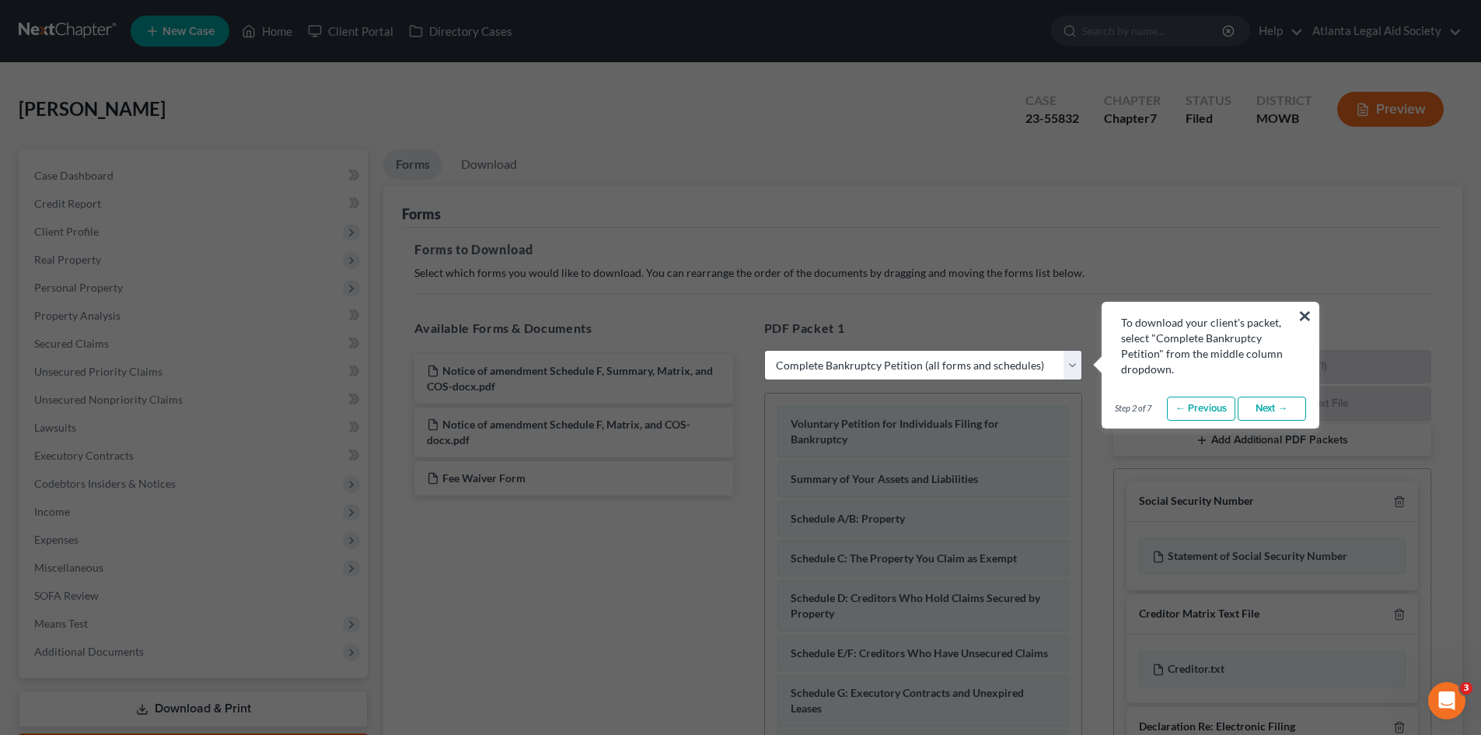
click at [918, 366] on select "Choose Default Petition PDF Packet Complete Bankruptcy Petition (all forms and …" at bounding box center [923, 365] width 318 height 31
click at [764, 350] on select "Choose Default Petition PDF Packet Complete Bankruptcy Petition (all forms and …" at bounding box center [923, 365] width 318 height 31
click at [1271, 411] on link "Next →" at bounding box center [1272, 409] width 68 height 25
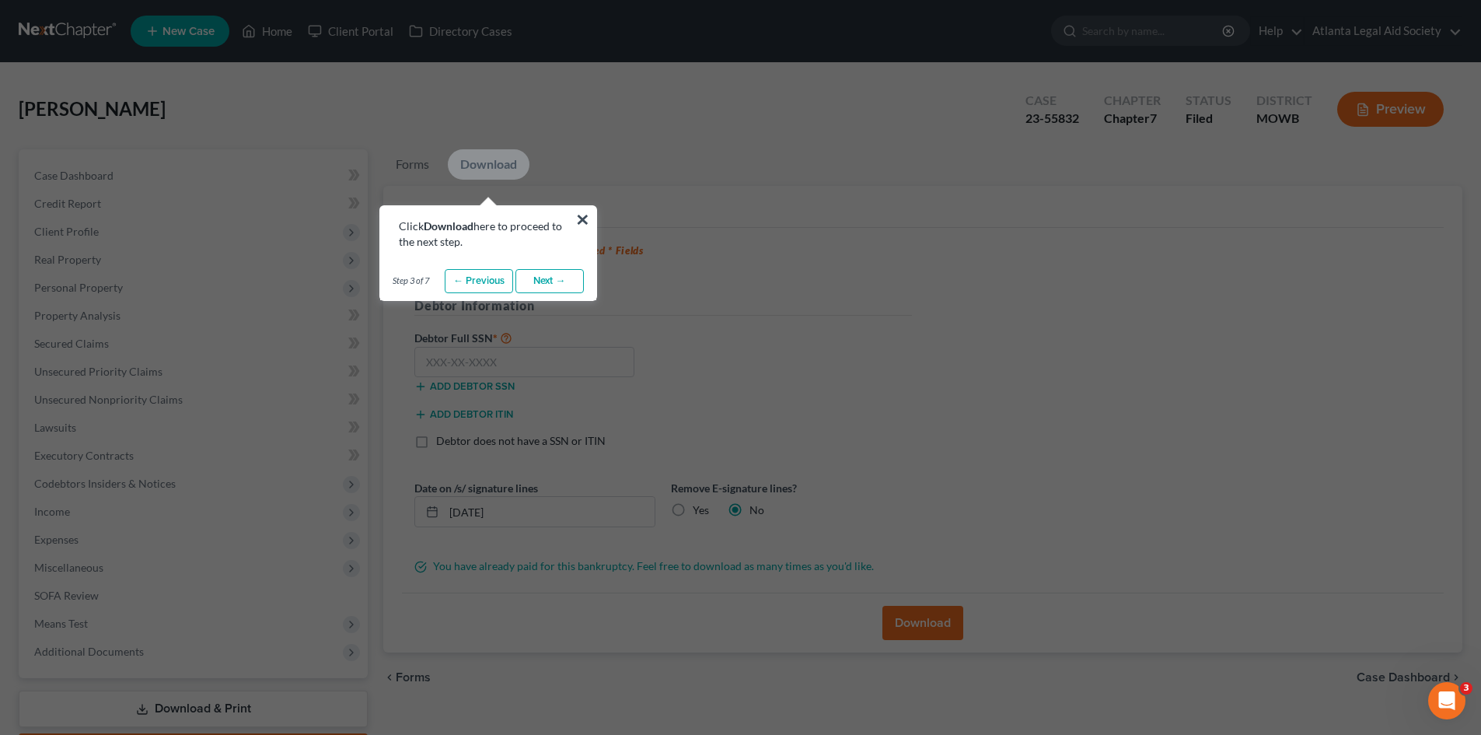
click at [566, 282] on link "Next →" at bounding box center [550, 281] width 68 height 25
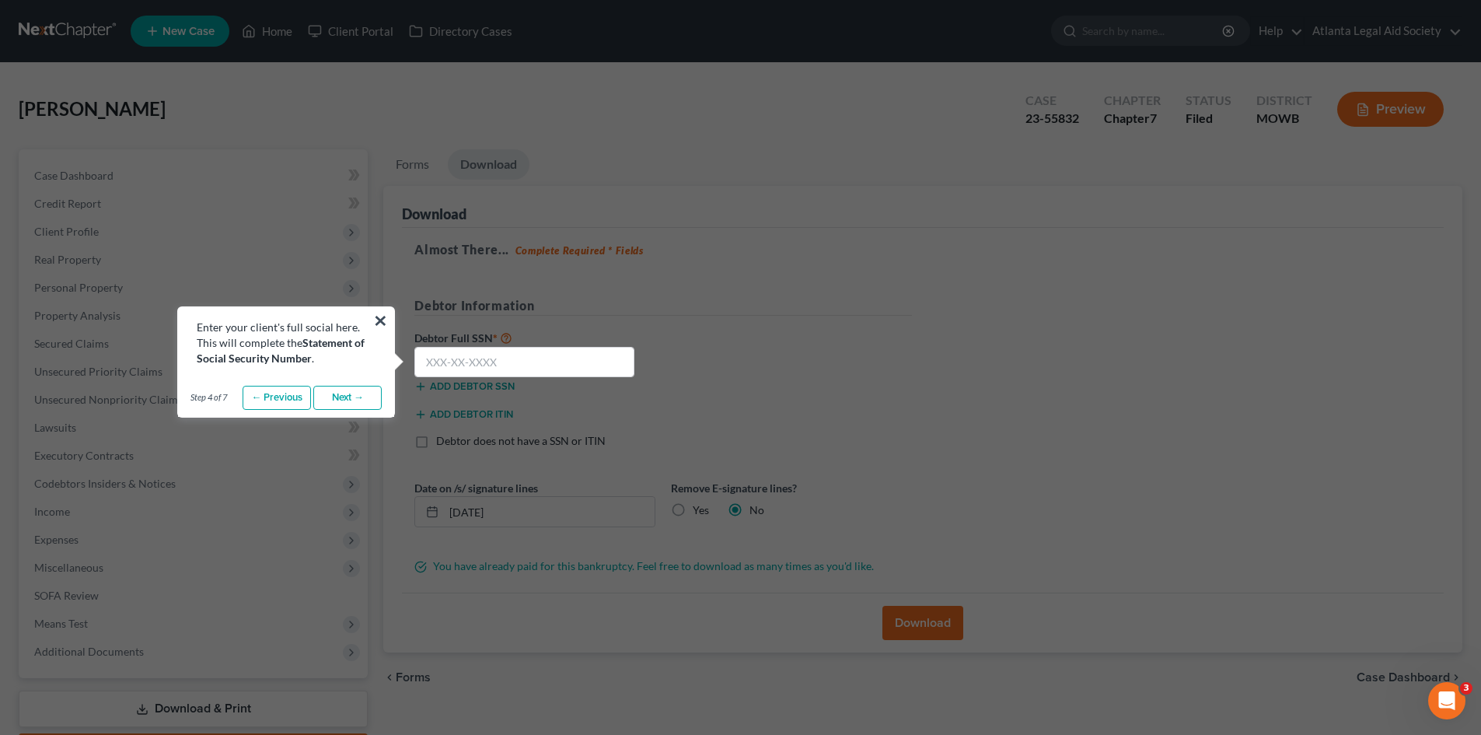
click at [351, 403] on link "Next →" at bounding box center [347, 398] width 68 height 25
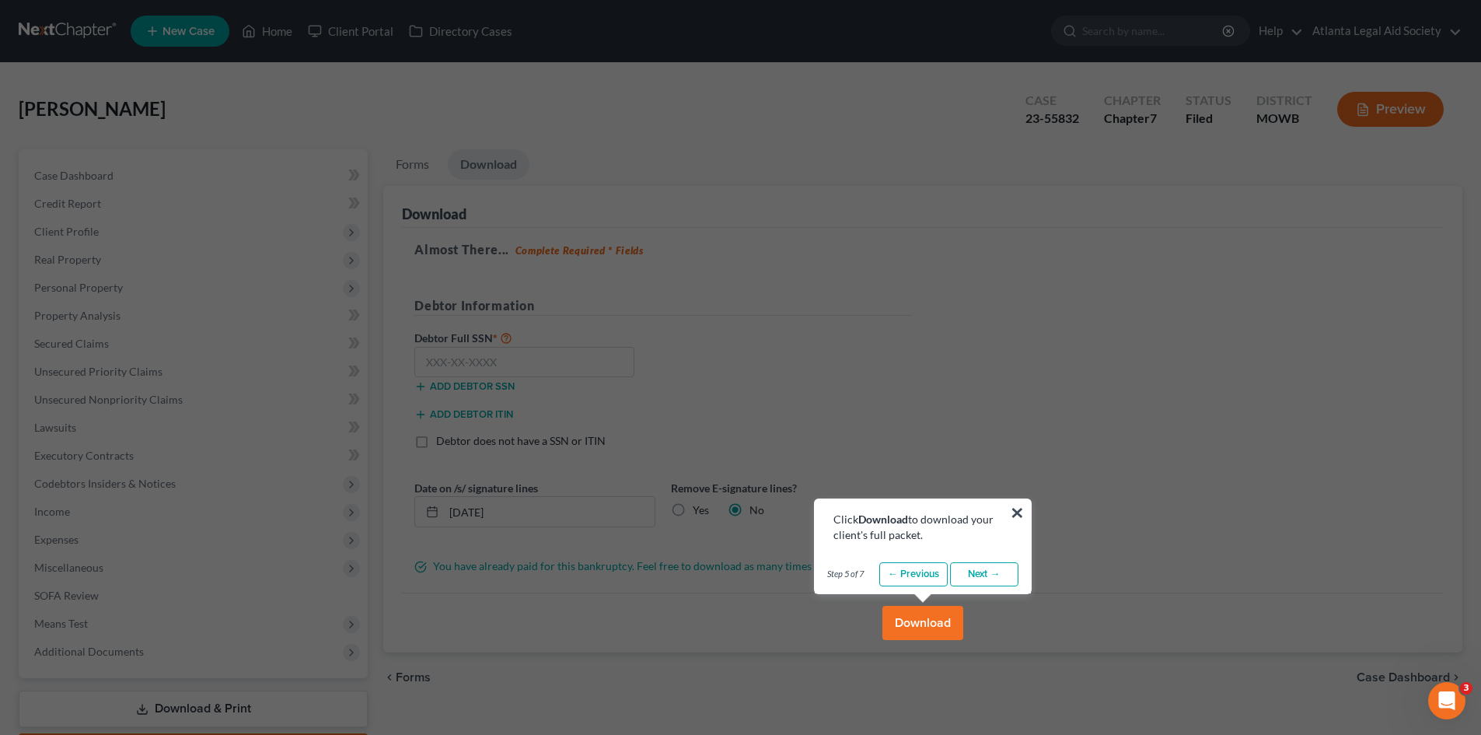
click at [916, 621] on button "Download" at bounding box center [923, 623] width 81 height 34
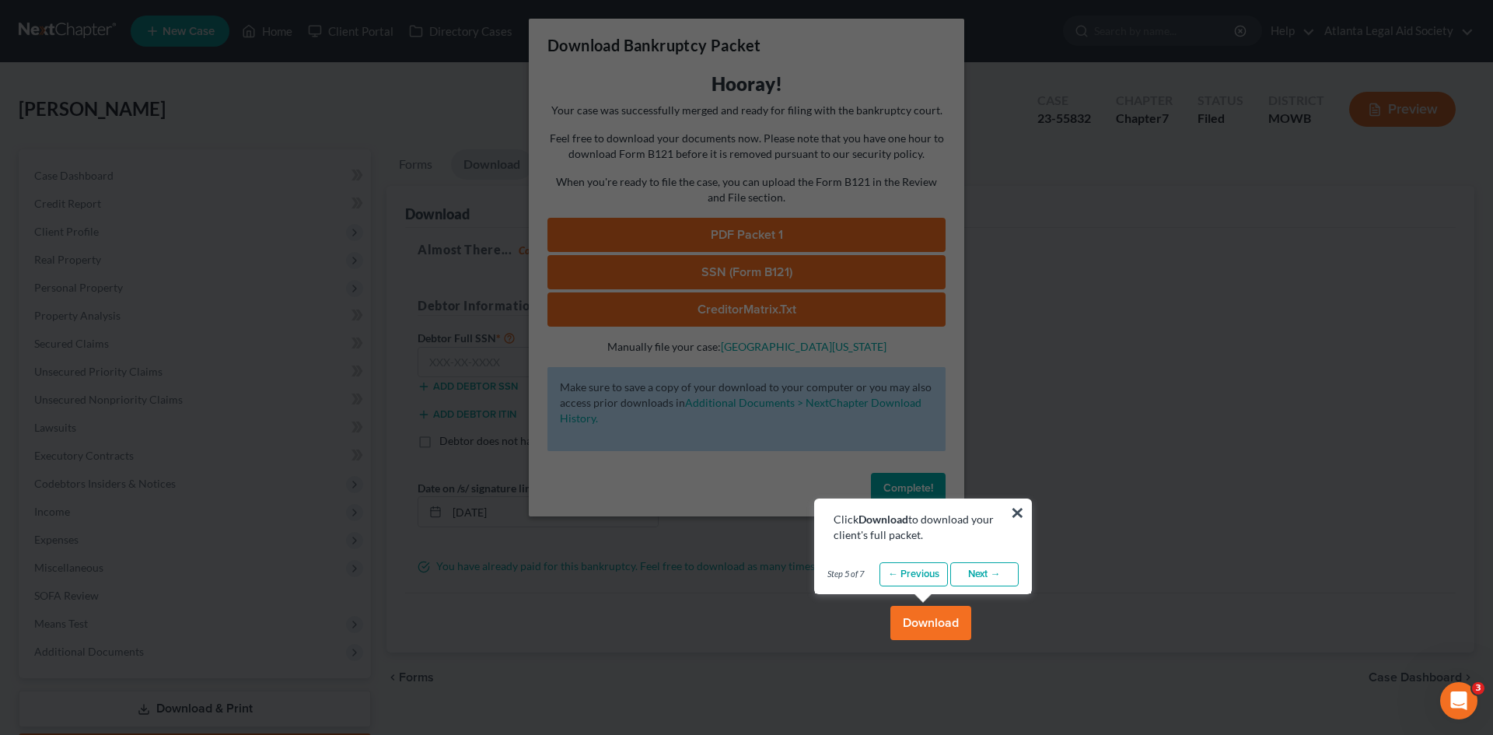
click at [950, 623] on button "Download" at bounding box center [930, 623] width 81 height 34
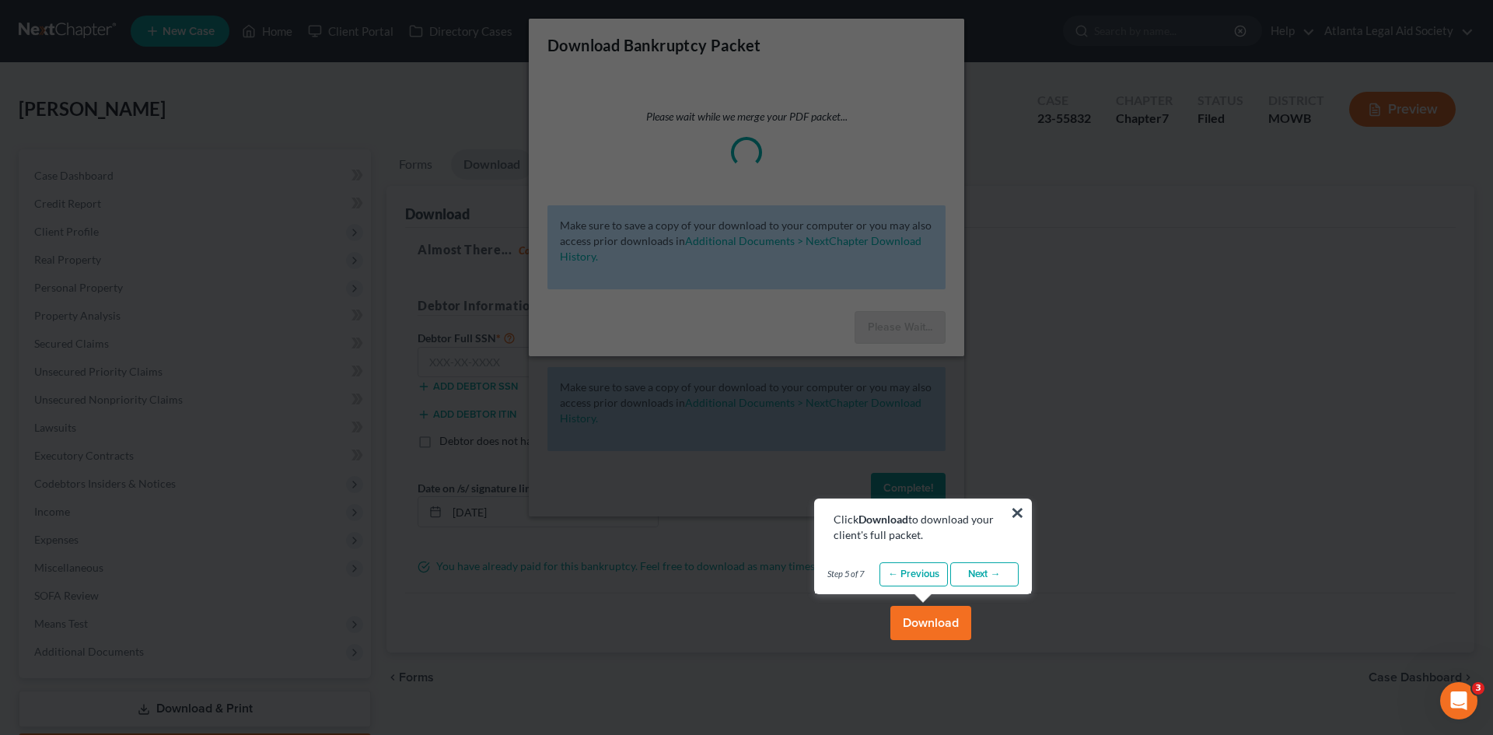
click at [988, 575] on link "Next →" at bounding box center [984, 574] width 68 height 25
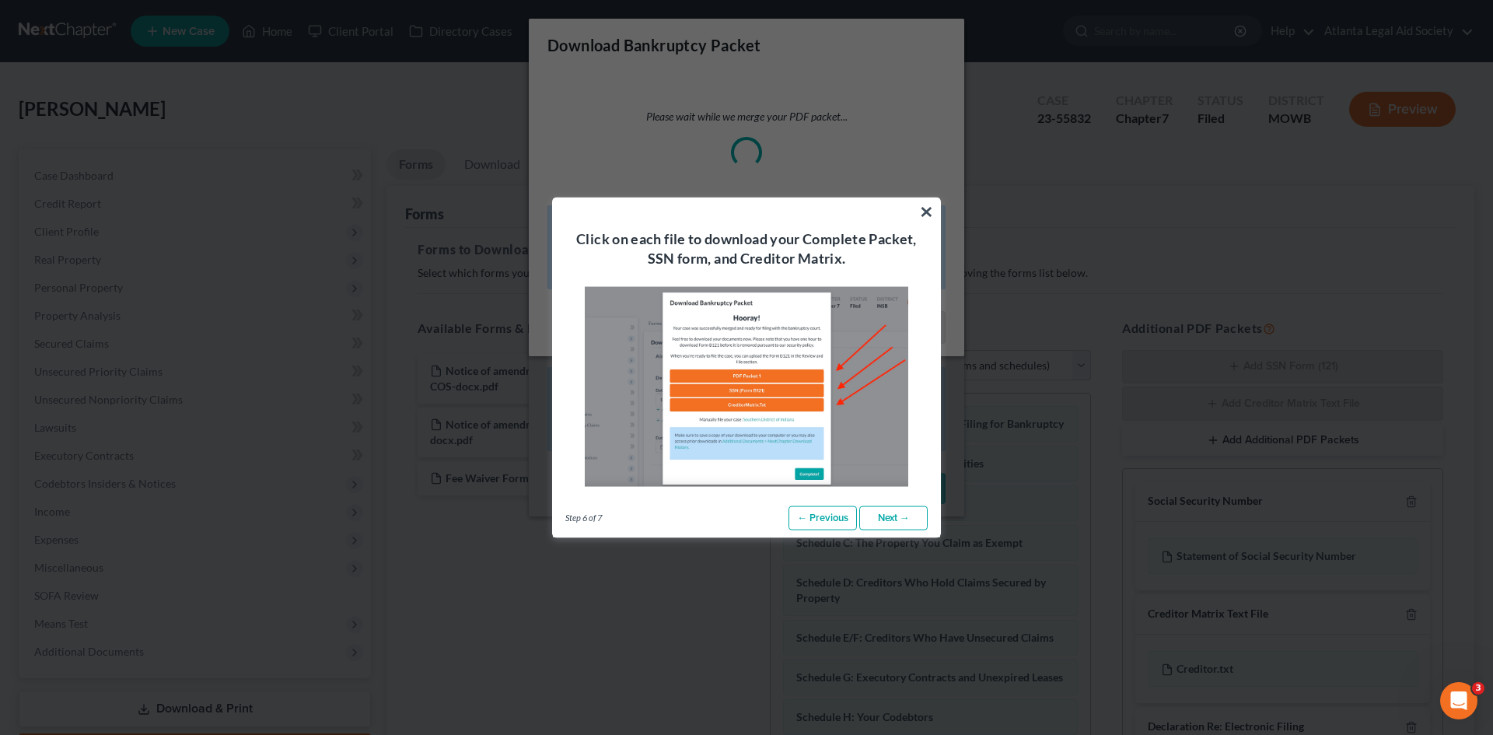
click at [888, 516] on link "Next →" at bounding box center [893, 517] width 68 height 25
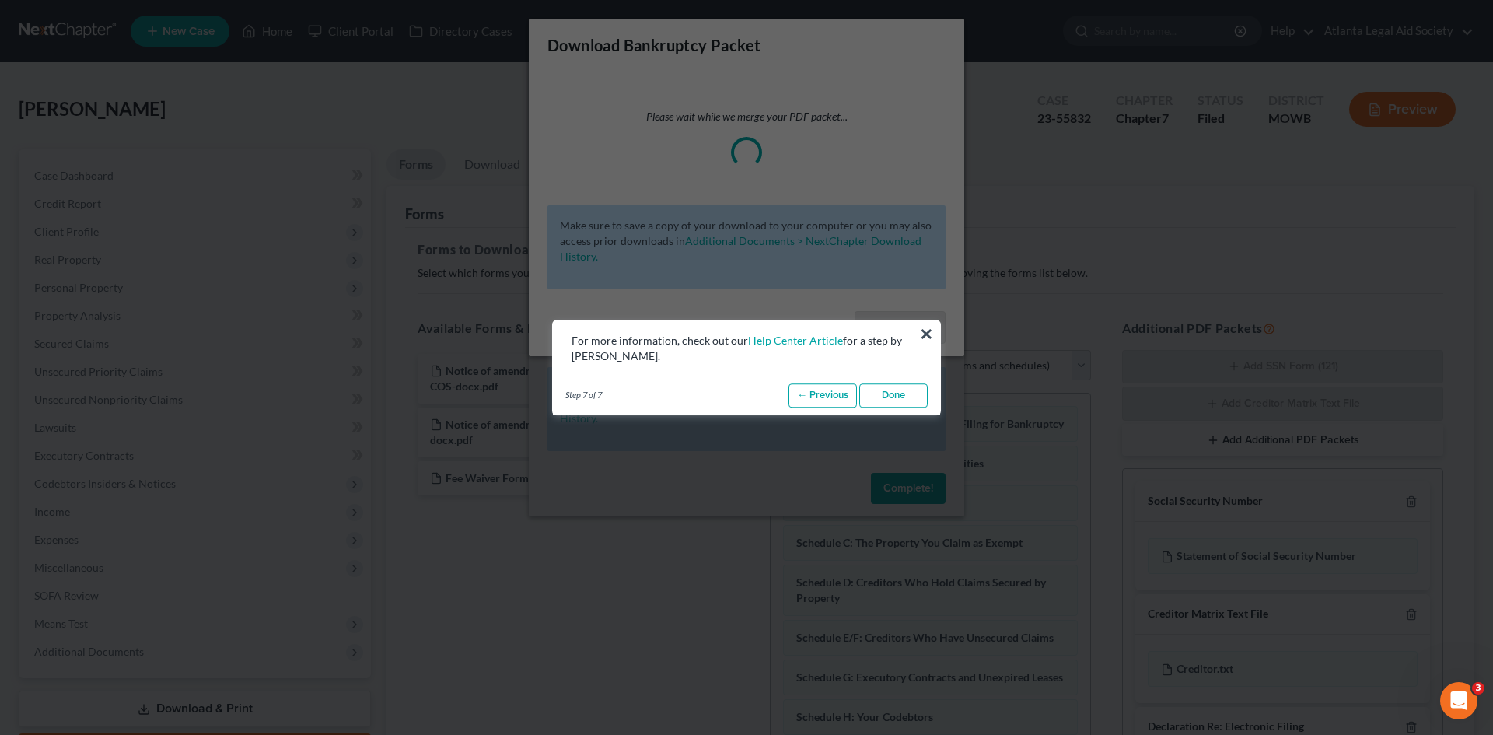
click at [895, 391] on link "Done" at bounding box center [893, 395] width 68 height 25
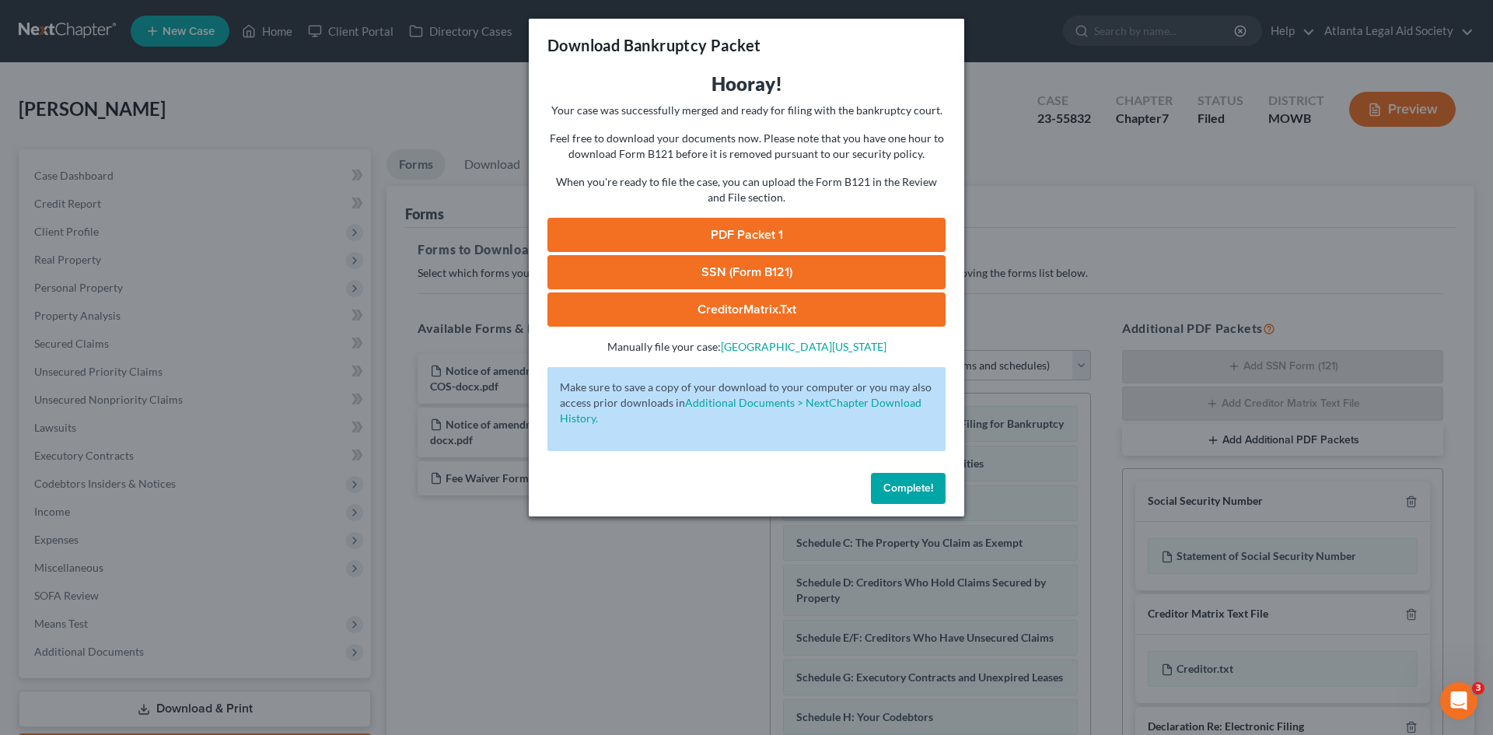
click at [733, 230] on link "PDF Packet 1" at bounding box center [746, 235] width 398 height 34
click at [752, 266] on link "SSN (Form B121)" at bounding box center [746, 272] width 398 height 34
click at [907, 491] on span "Complete!" at bounding box center [908, 487] width 50 height 13
click at [369, 222] on div "Download Bankruptcy Packet Hooray! Your case was successfully merged and ready …" at bounding box center [746, 367] width 1493 height 735
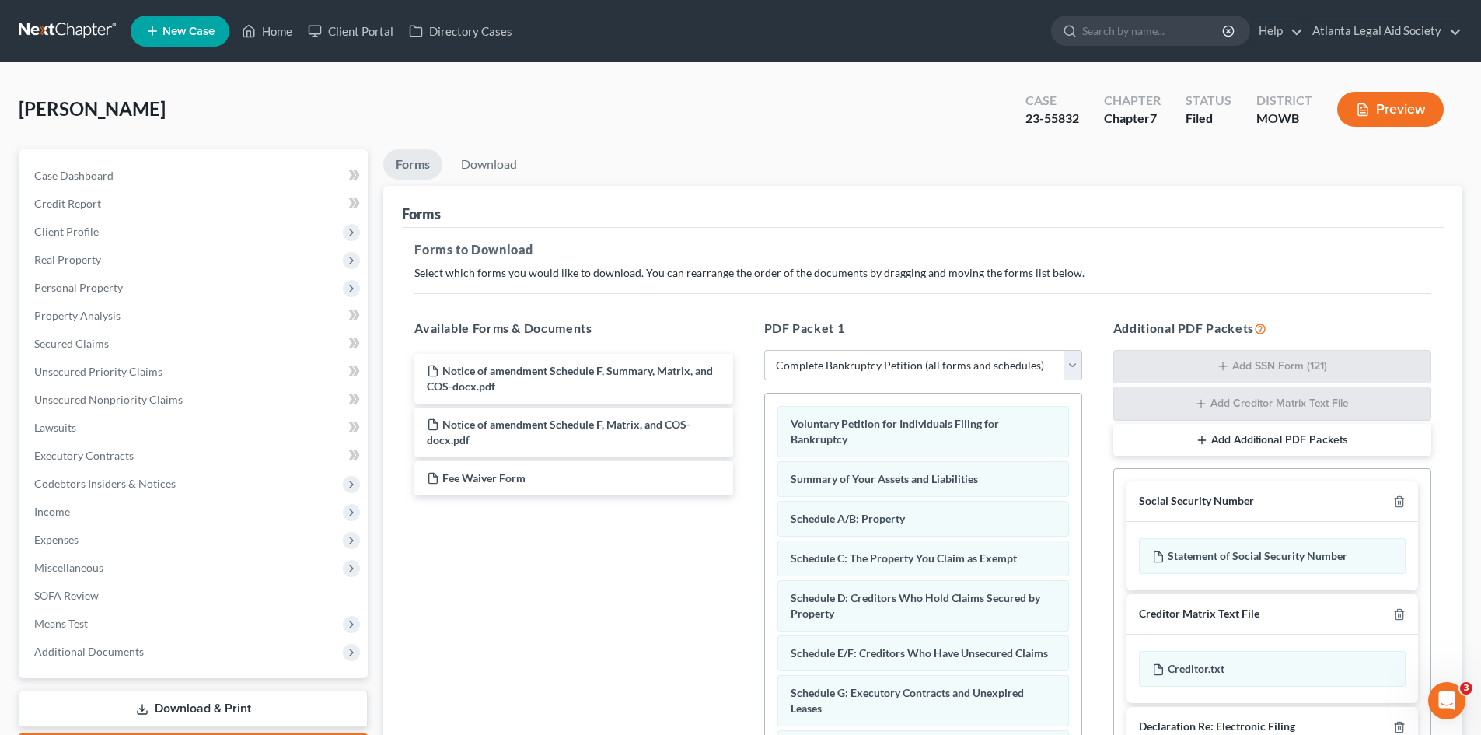
click at [1396, 110] on button "Preview" at bounding box center [1390, 109] width 107 height 35
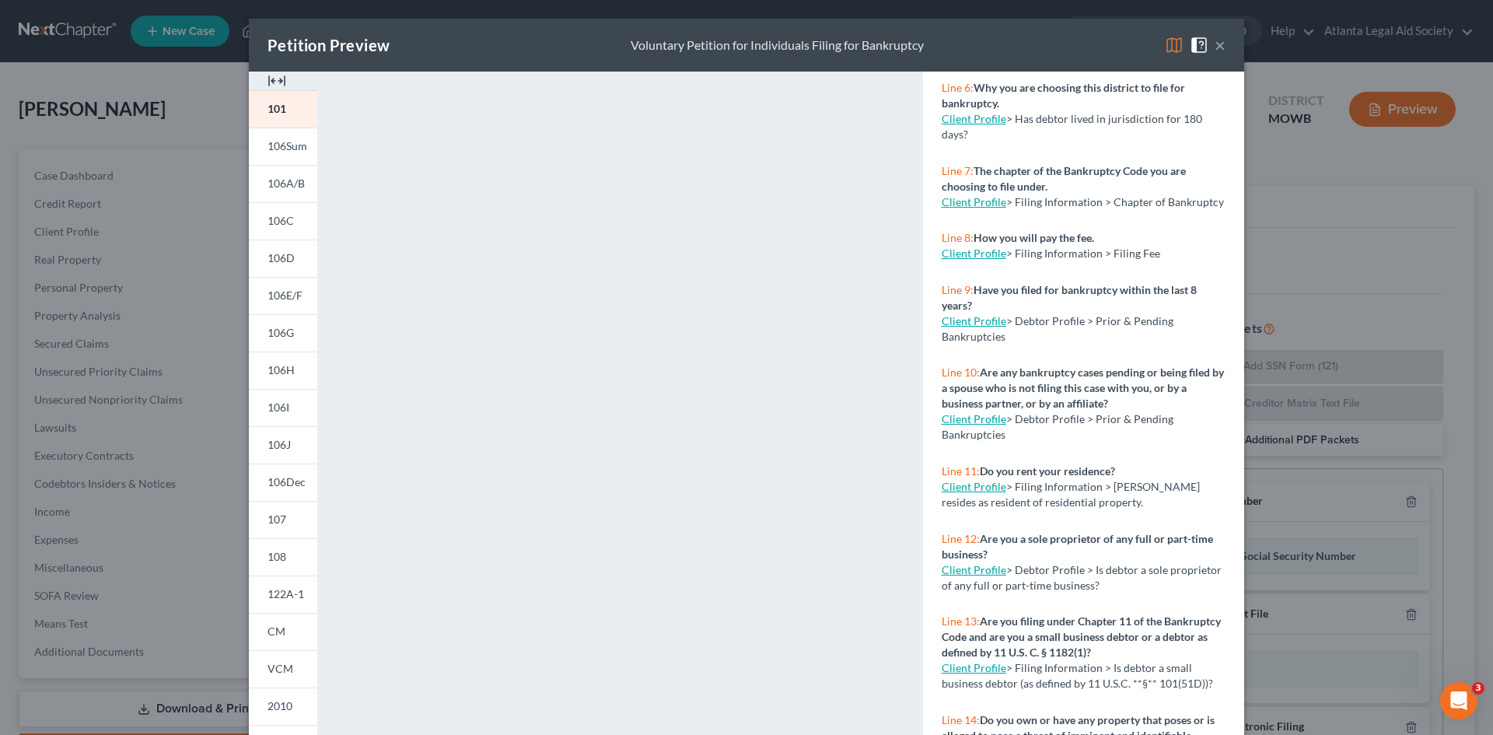
scroll to position [467, 0]
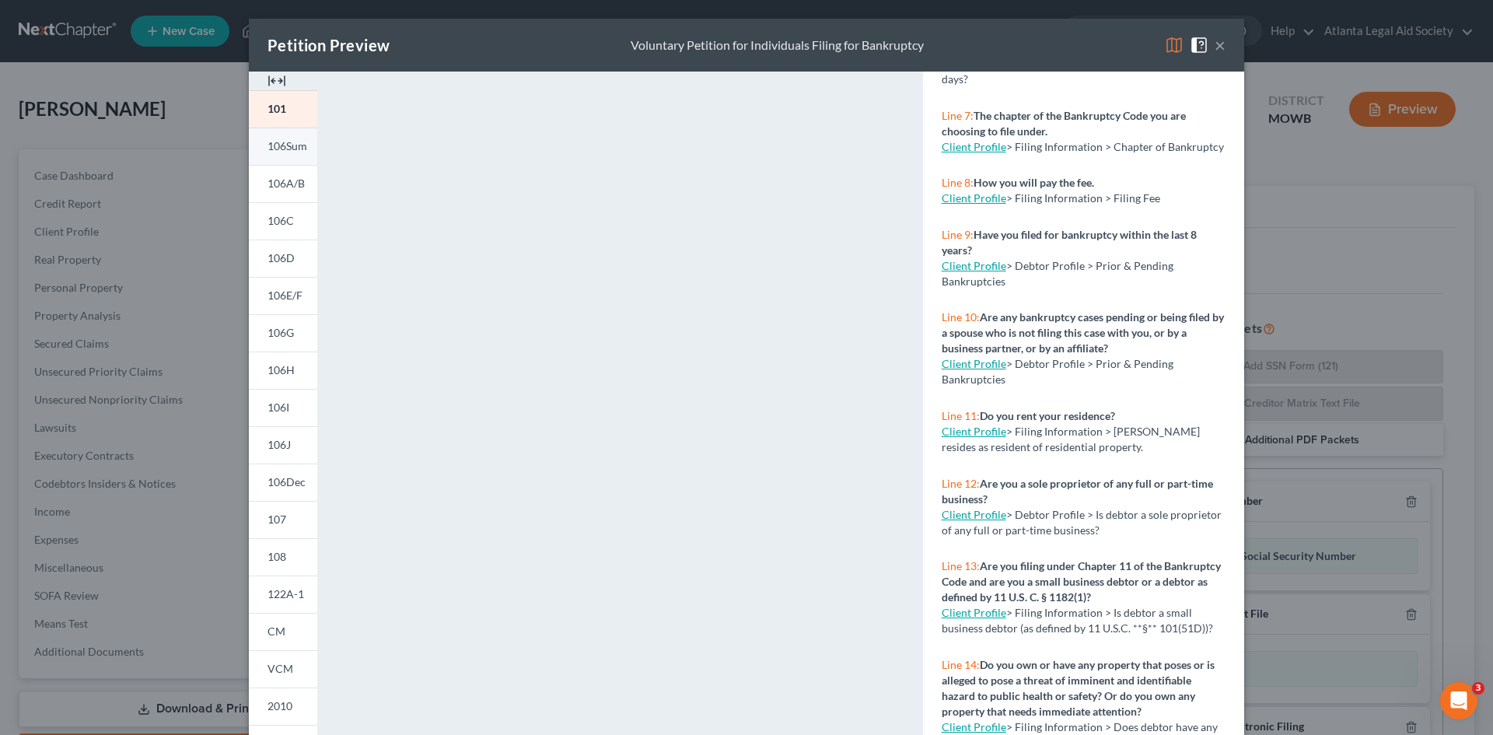
click at [267, 147] on span "106Sum" at bounding box center [287, 145] width 40 height 13
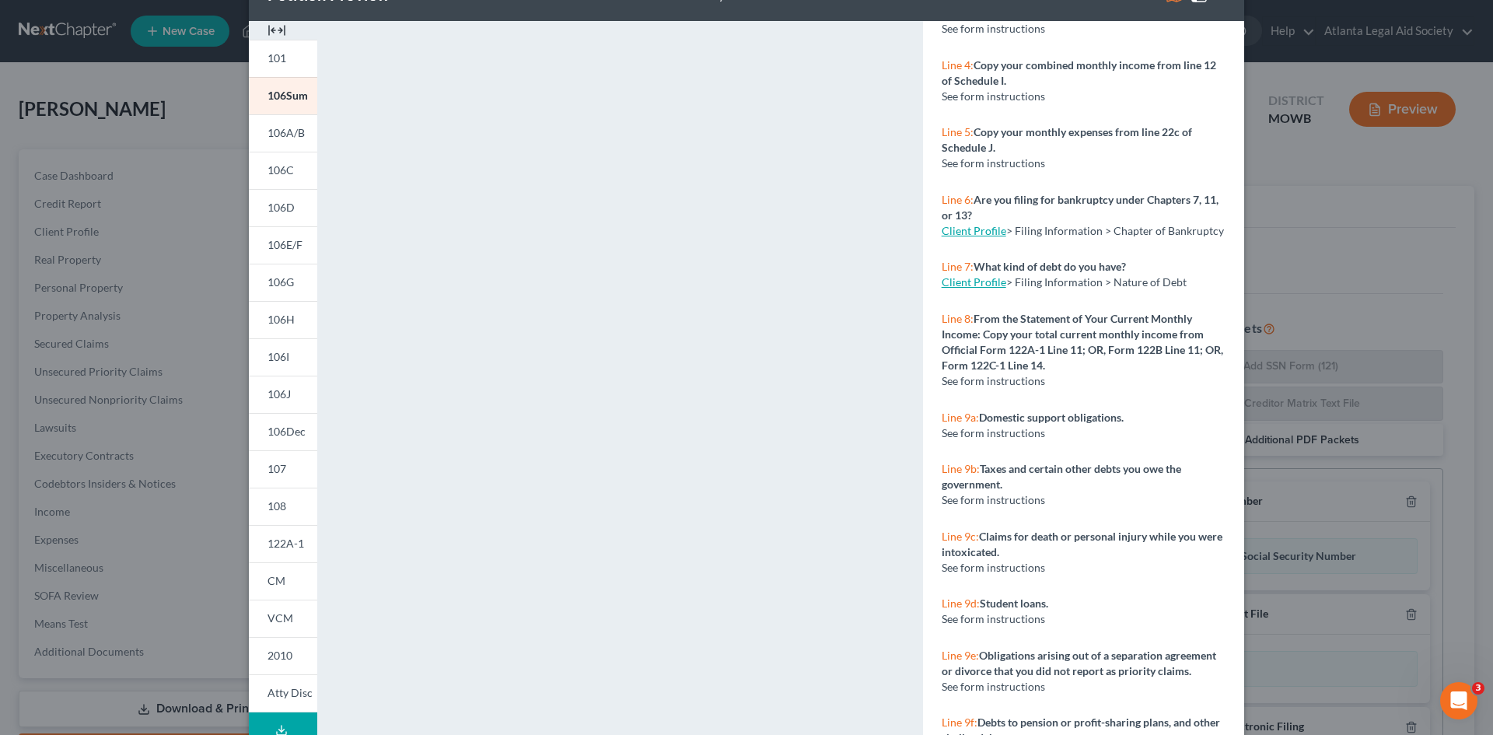
scroll to position [78, 0]
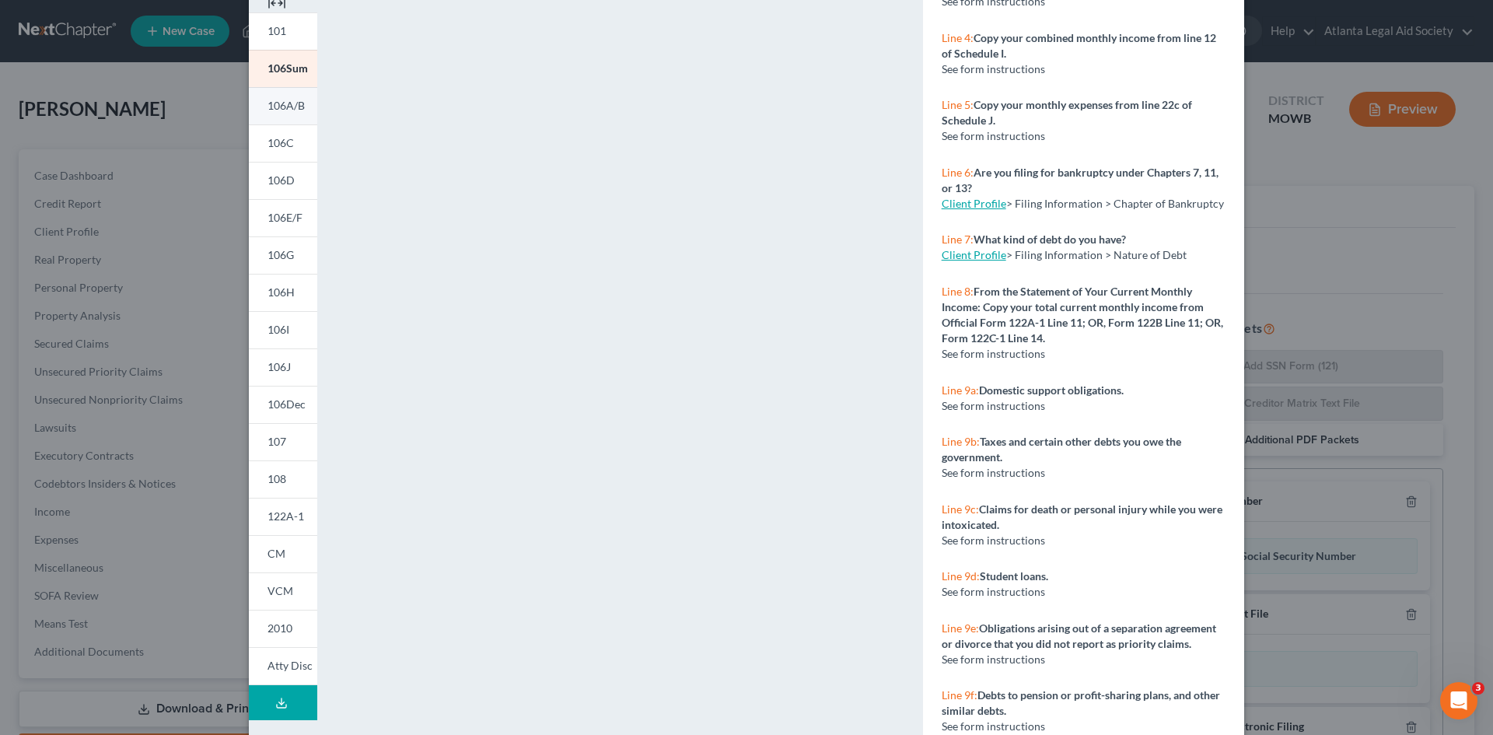
click at [278, 109] on span "106A/B" at bounding box center [285, 105] width 37 height 13
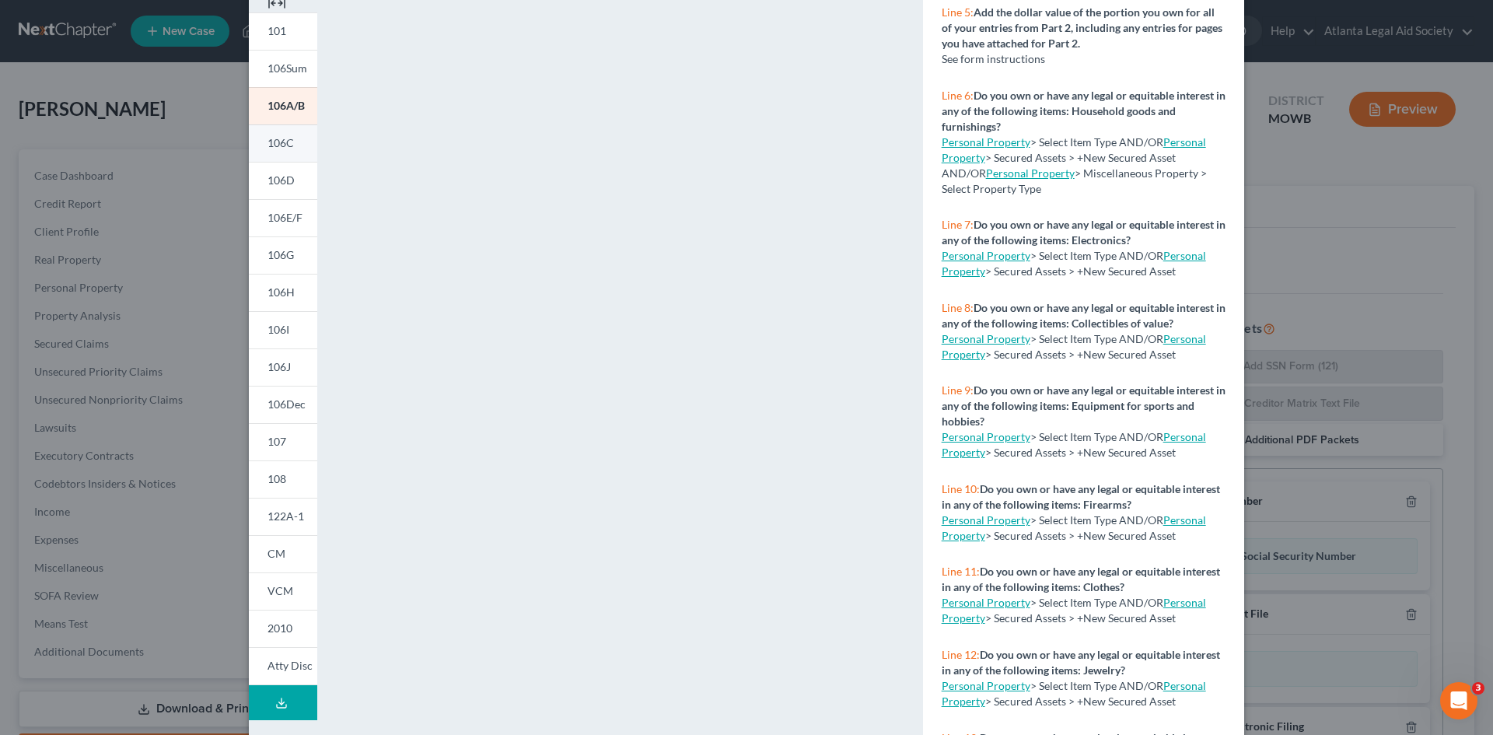
click at [278, 141] on span "106C" at bounding box center [280, 142] width 26 height 13
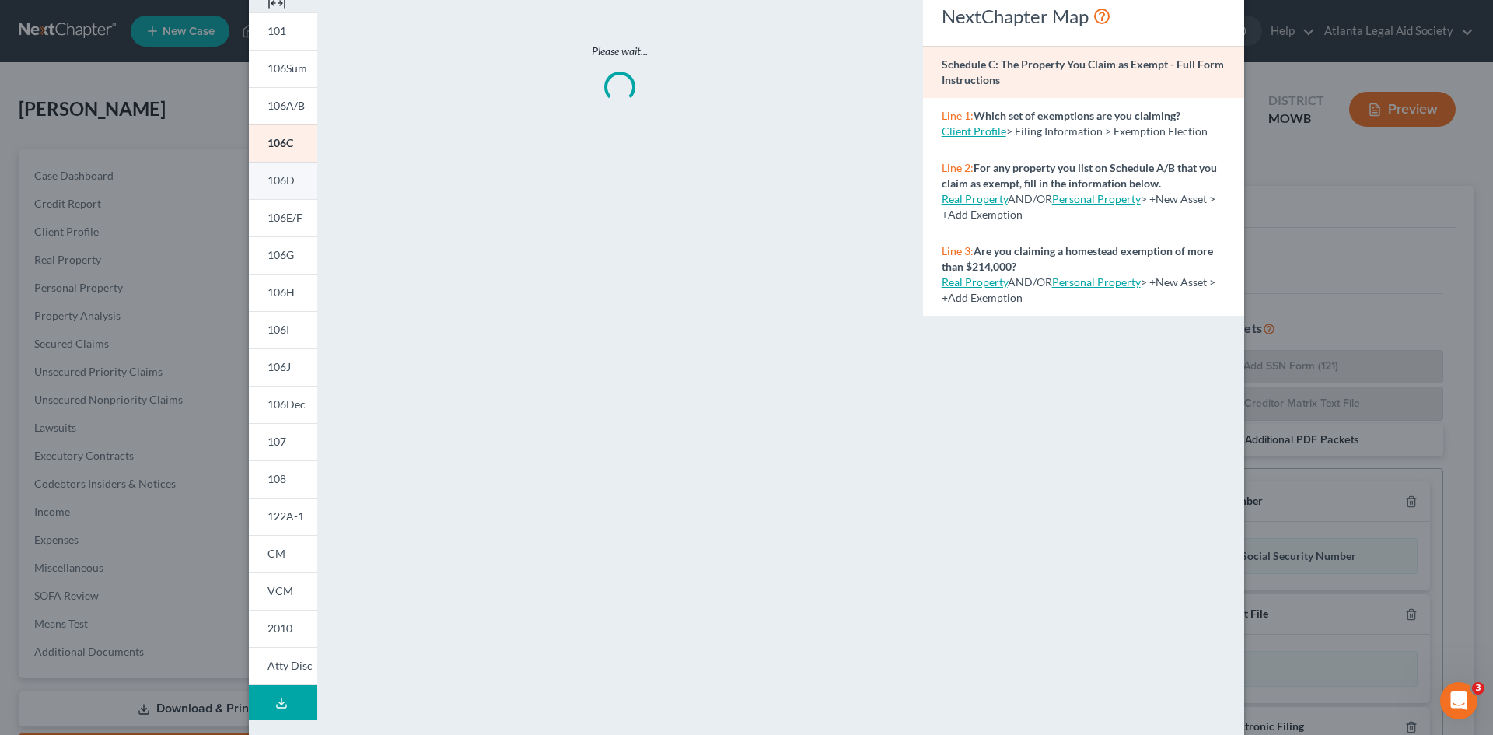
scroll to position [0, 0]
click at [278, 178] on span "106D" at bounding box center [280, 179] width 27 height 13
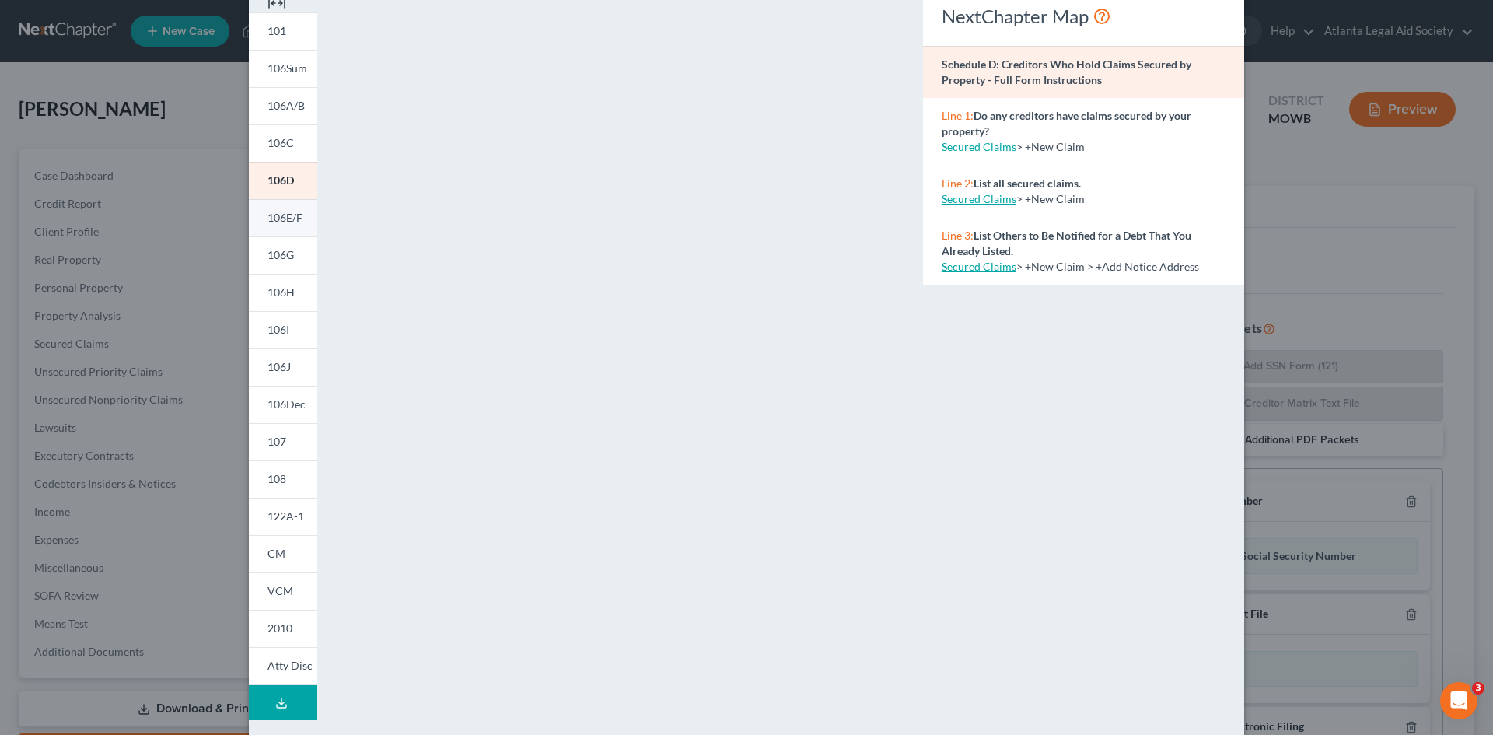
click at [275, 215] on span "106E/F" at bounding box center [284, 217] width 35 height 13
